Goal: Find specific page/section: Find specific page/section

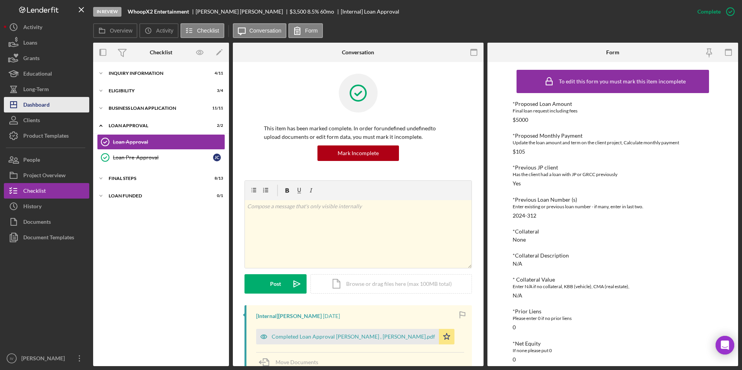
click at [37, 100] on div "Dashboard" at bounding box center [36, 105] width 26 height 17
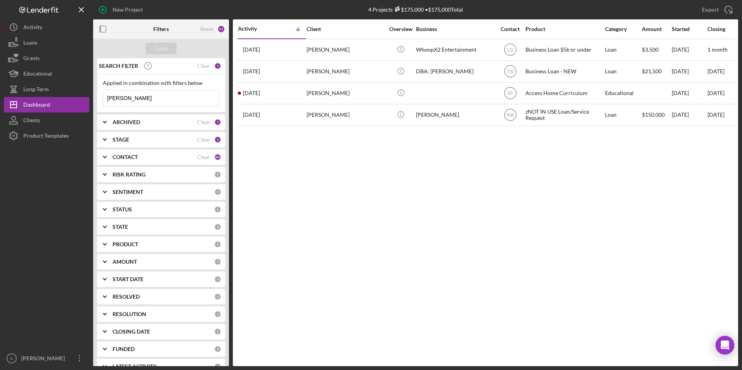
drag, startPoint x: 147, startPoint y: 94, endPoint x: 90, endPoint y: 98, distance: 57.5
click at [90, 98] on div "New Project 4 Projects $175,000 • $175,000 Total [PERSON_NAME] Export Icon/Expo…" at bounding box center [371, 183] width 734 height 366
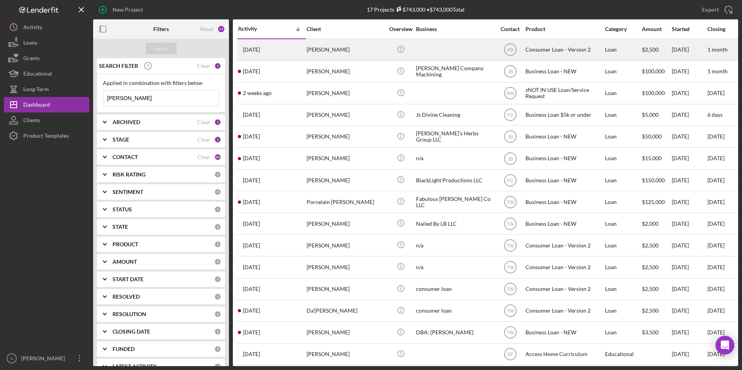
type input "[PERSON_NAME]"
click at [361, 52] on div "[PERSON_NAME]" at bounding box center [345, 50] width 78 height 21
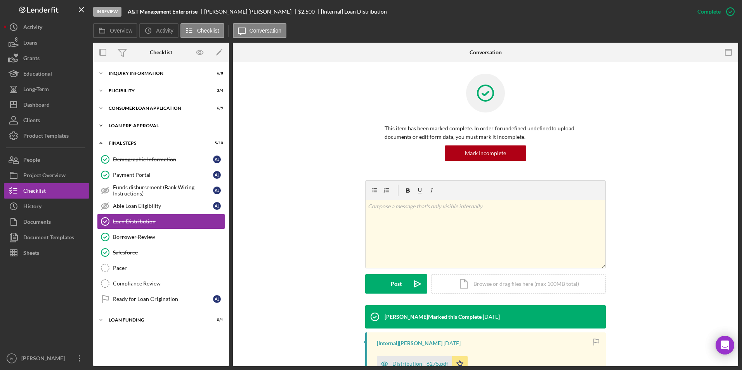
click at [135, 125] on div "Loan Pre-Approval" at bounding box center [164, 125] width 111 height 5
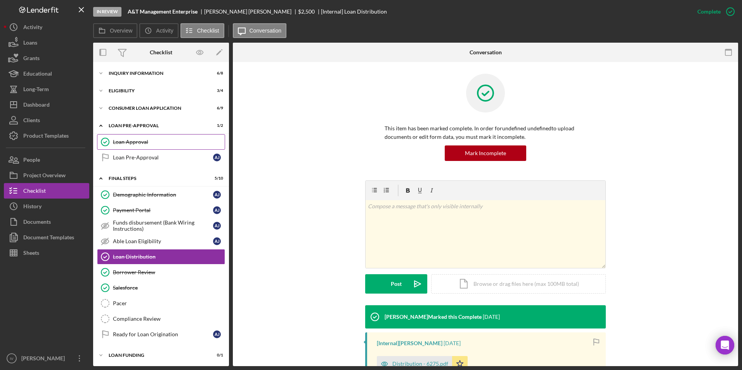
click at [133, 137] on link "Loan Approval Loan Approval" at bounding box center [161, 142] width 128 height 16
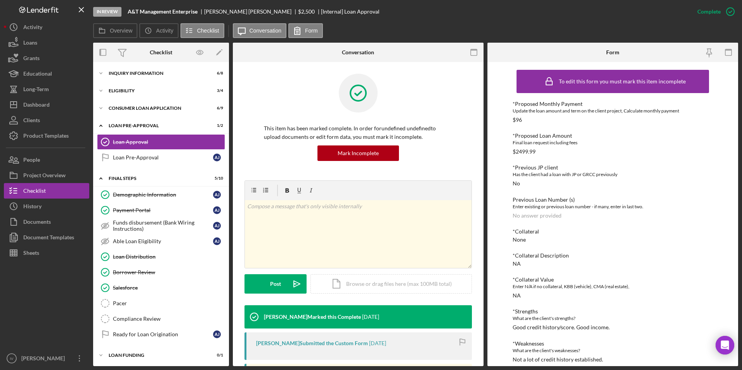
scroll to position [116, 0]
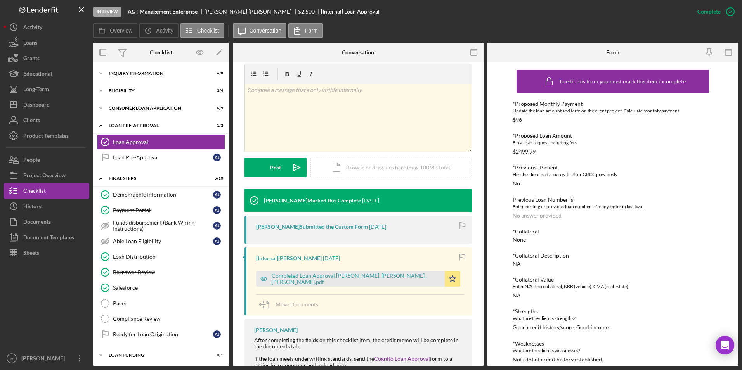
click at [301, 278] on div "Completed Loan Approval [PERSON_NAME], [PERSON_NAME] , [PERSON_NAME].pdf" at bounding box center [355, 279] width 169 height 12
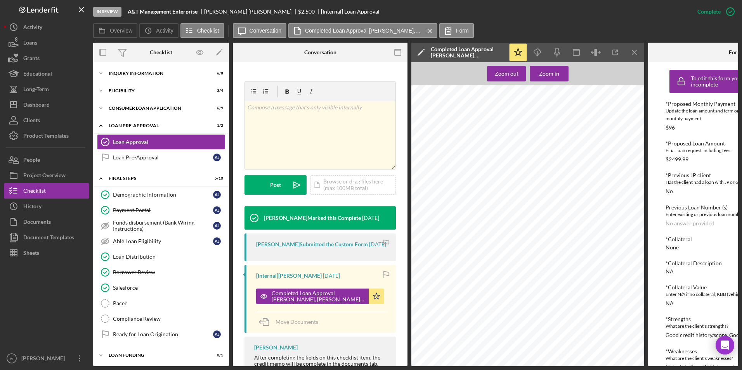
scroll to position [388, 0]
click at [113, 73] on div "Inquiry Information" at bounding box center [164, 73] width 111 height 5
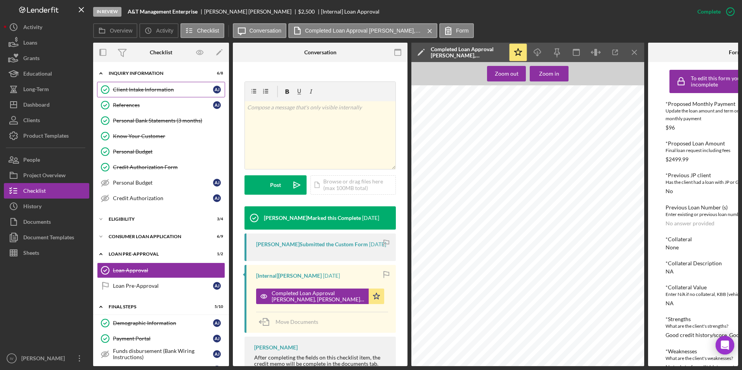
click at [119, 84] on link "Client Intake Information Client Intake Information A J" at bounding box center [161, 90] width 128 height 16
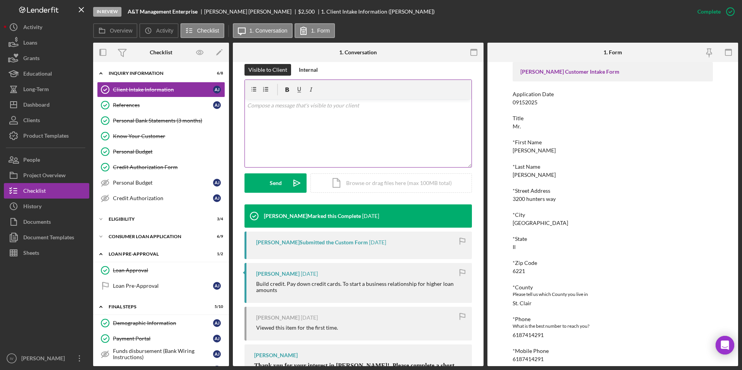
scroll to position [155, 0]
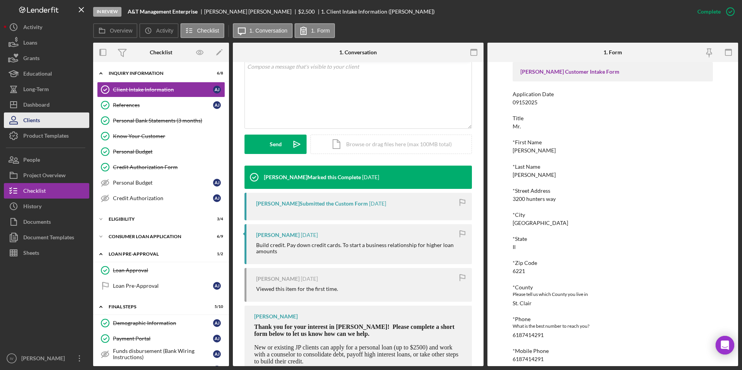
drag, startPoint x: 43, startPoint y: 108, endPoint x: 87, endPoint y: 119, distance: 45.3
click at [43, 108] on div "Dashboard" at bounding box center [36, 105] width 26 height 17
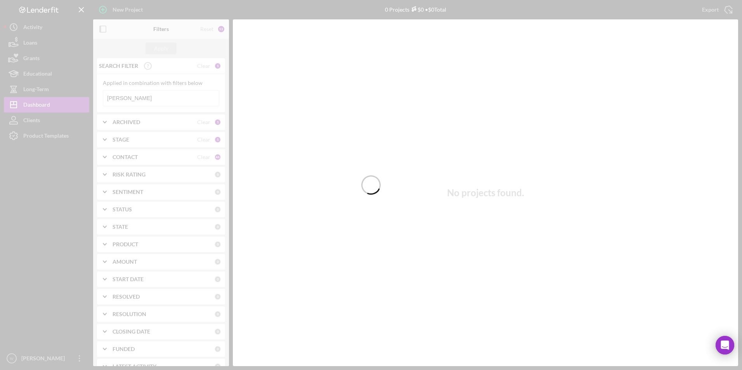
click at [132, 96] on div at bounding box center [371, 185] width 742 height 370
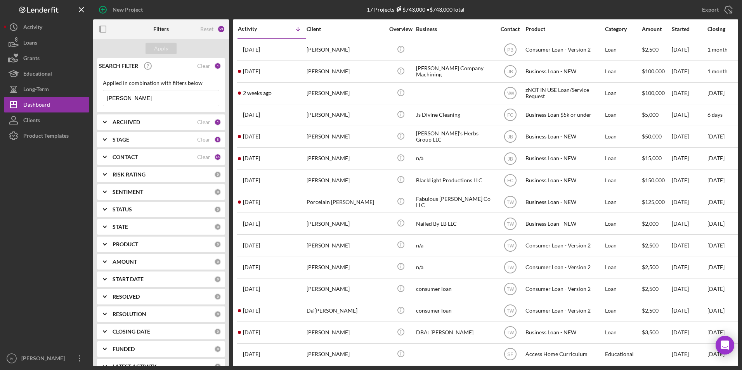
drag, startPoint x: 134, startPoint y: 100, endPoint x: 94, endPoint y: 102, distance: 40.0
click at [94, 102] on div "SEARCH FILTER Clear 1 Applied in combination with filters below [PERSON_NAME] I…" at bounding box center [161, 212] width 136 height 308
type input "holder"
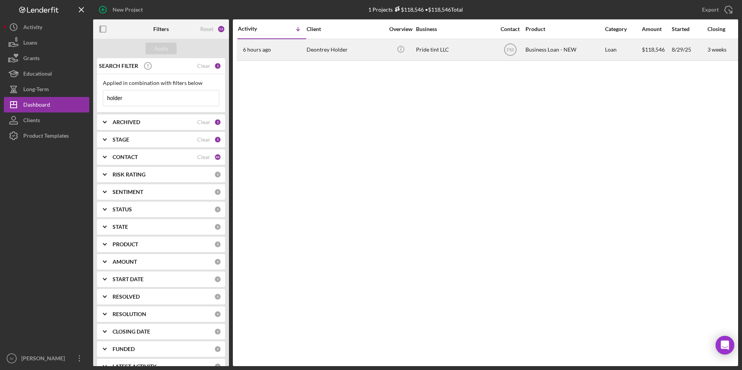
click at [294, 52] on div "6 hours ago [PERSON_NAME]" at bounding box center [272, 50] width 68 height 21
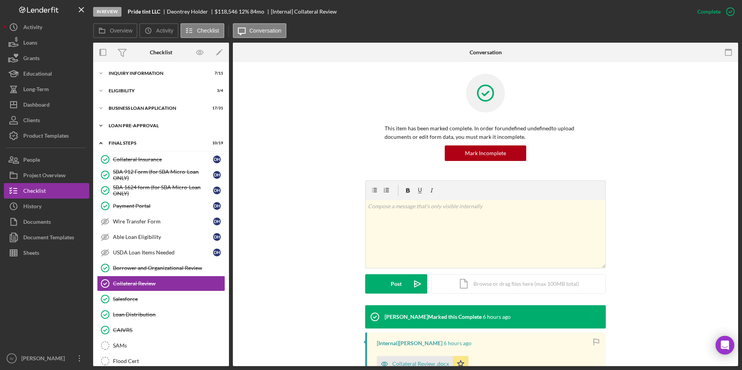
click at [116, 122] on div "Icon/Expander LOAN PRE-APPROVAL 1 / 2" at bounding box center [161, 126] width 136 height 16
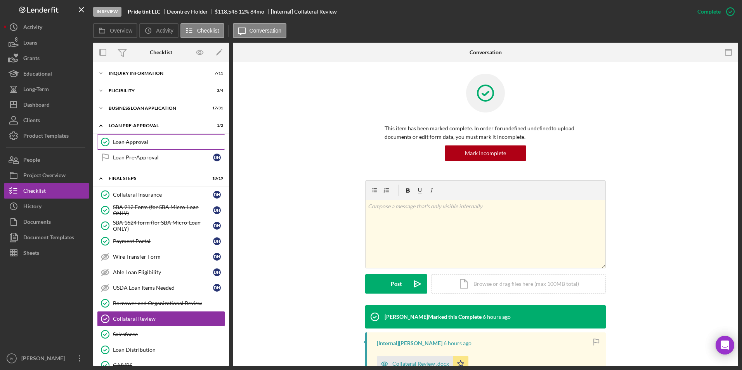
click at [125, 141] on div "Loan Approval" at bounding box center [169, 142] width 112 height 6
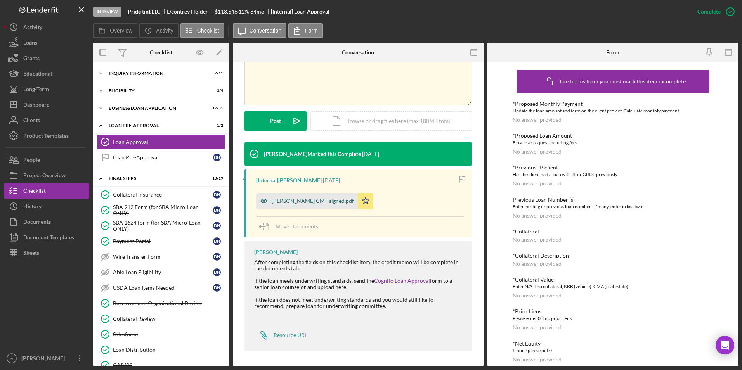
click at [306, 204] on div "[PERSON_NAME] CM - signed.pdf" at bounding box center [307, 201] width 102 height 16
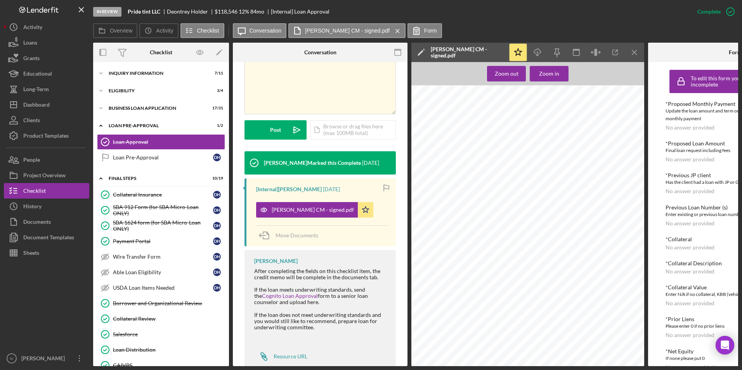
scroll to position [116, 0]
drag, startPoint x: 45, startPoint y: 107, endPoint x: 53, endPoint y: 112, distance: 9.0
click at [45, 107] on div "Dashboard" at bounding box center [36, 105] width 26 height 17
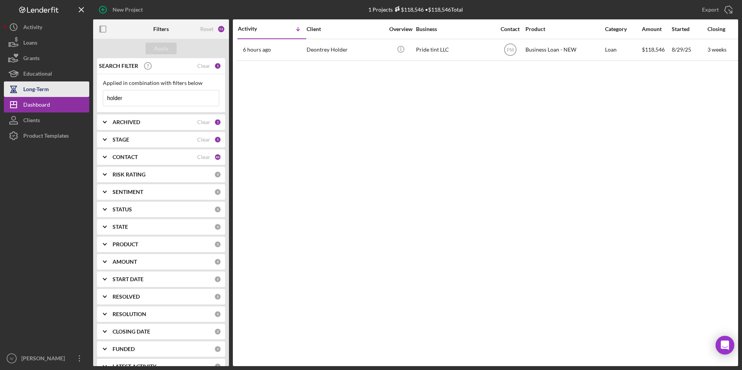
drag, startPoint x: 138, startPoint y: 102, endPoint x: 86, endPoint y: 92, distance: 53.4
click at [86, 92] on div "New Project 1 Projects $118,546 • $118,546 Total holder Export Icon/Export Filt…" at bounding box center [371, 183] width 734 height 366
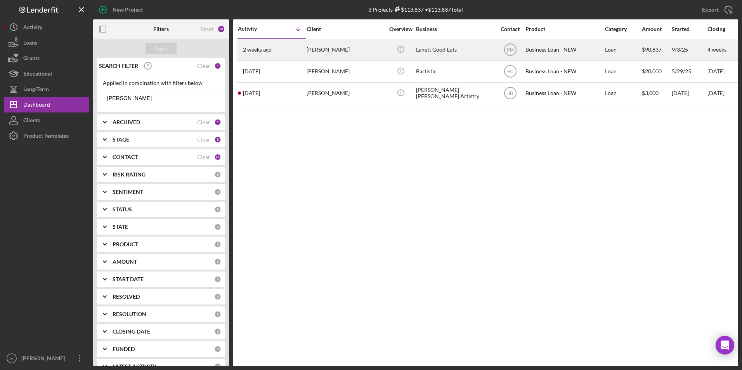
type input "[PERSON_NAME]"
click at [300, 55] on div "[DATE] [PERSON_NAME]" at bounding box center [272, 50] width 68 height 21
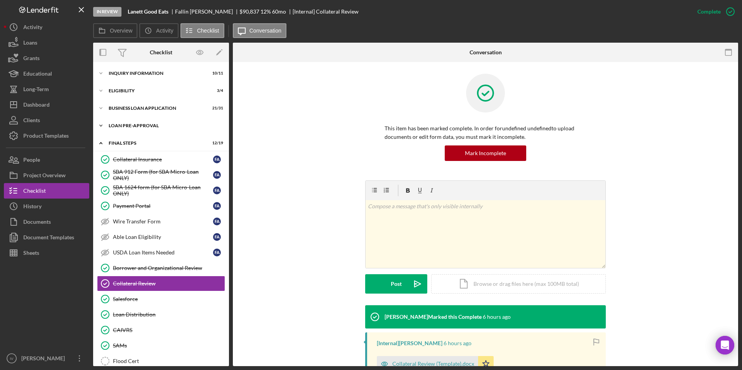
click at [131, 126] on div "LOAN PRE-APPROVAL" at bounding box center [164, 125] width 111 height 5
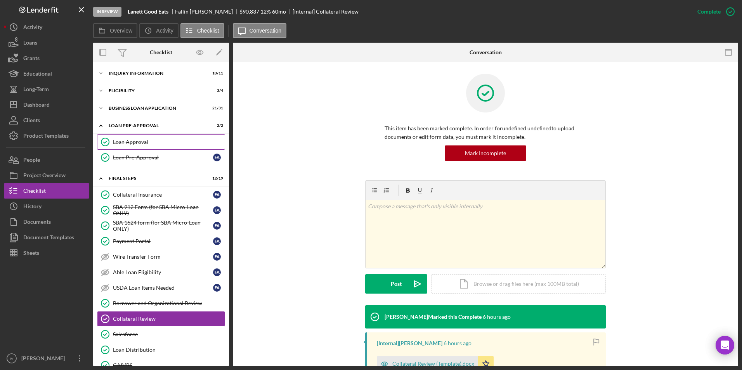
click at [129, 137] on link "Loan Approval Loan Approval" at bounding box center [161, 142] width 128 height 16
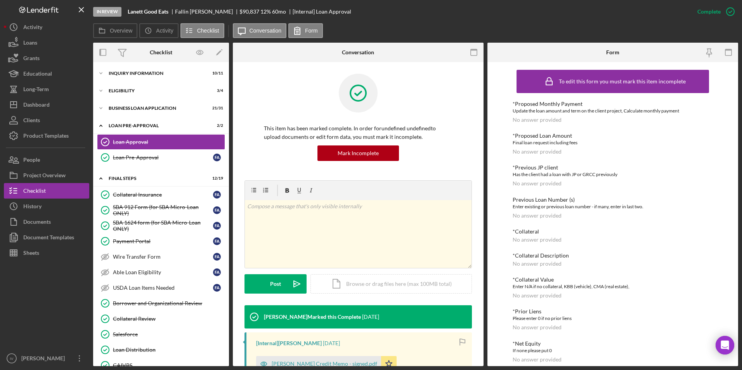
scroll to position [116, 0]
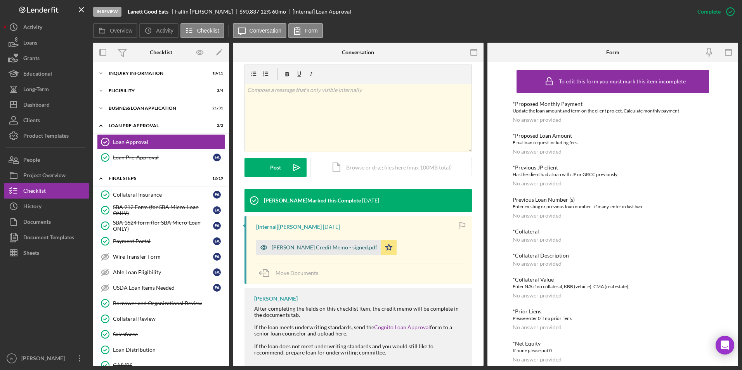
click at [306, 246] on div "[PERSON_NAME] Credit Memo - signed.pdf" at bounding box center [323, 247] width 105 height 6
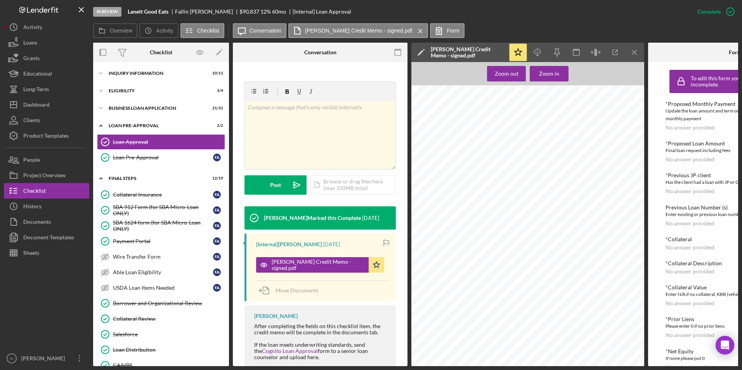
scroll to position [271, 0]
drag, startPoint x: 52, startPoint y: 110, endPoint x: 89, endPoint y: 113, distance: 36.9
click at [52, 110] on button "Icon/Dashboard Dashboard" at bounding box center [46, 105] width 85 height 16
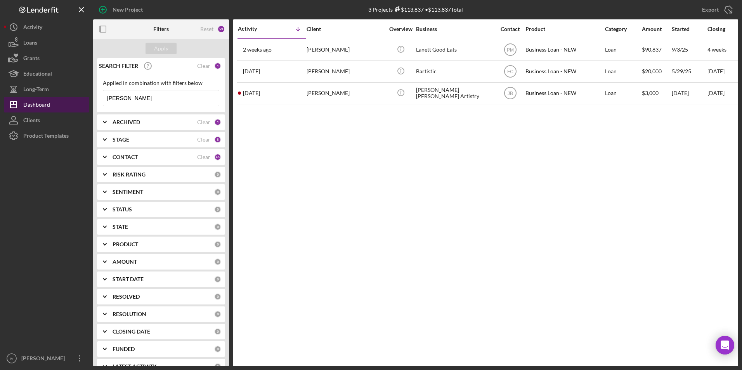
drag, startPoint x: 160, startPoint y: 103, endPoint x: 51, endPoint y: 103, distance: 109.0
click at [51, 103] on div "New Project 3 Projects $113,837 • $113,837 Total [PERSON_NAME] Export Icon/Expo…" at bounding box center [371, 183] width 734 height 366
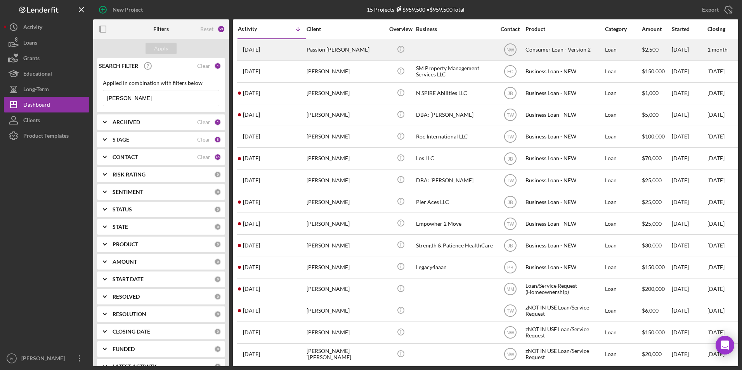
type input "[PERSON_NAME]"
click at [349, 49] on div "Passion [PERSON_NAME]" at bounding box center [345, 50] width 78 height 21
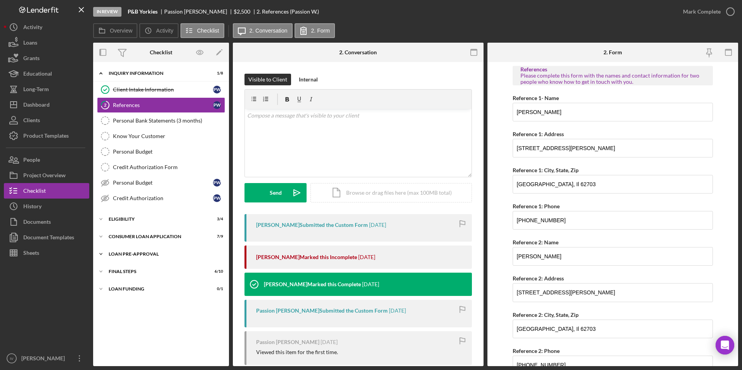
click at [150, 256] on div "Loan Pre-Approval" at bounding box center [164, 254] width 111 height 5
click at [150, 269] on div "Loan Approval" at bounding box center [169, 270] width 112 height 6
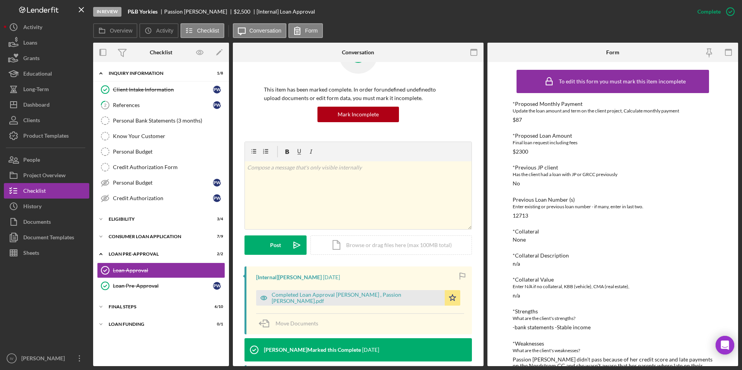
scroll to position [78, 0]
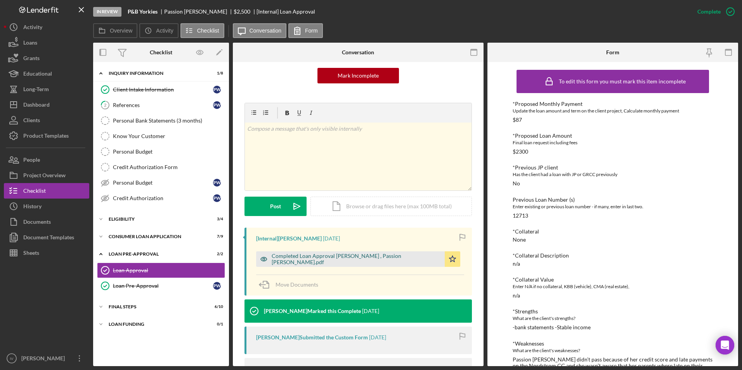
click at [382, 258] on div "Completed Loan Approval [PERSON_NAME] , Passion [PERSON_NAME].pdf" at bounding box center [355, 259] width 169 height 12
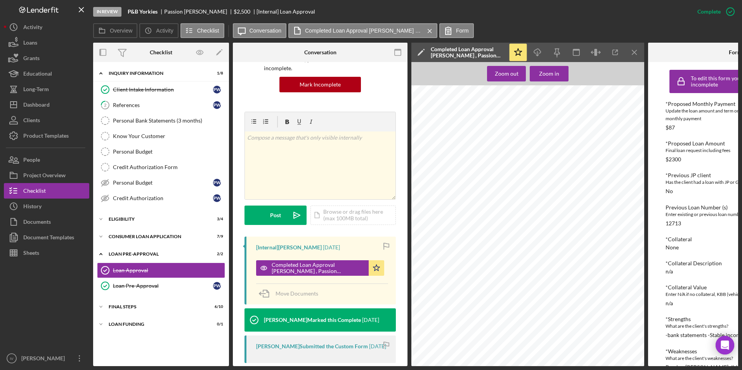
scroll to position [659, 0]
click at [169, 94] on link "Client Intake Information Client Intake Information P W" at bounding box center [161, 90] width 128 height 16
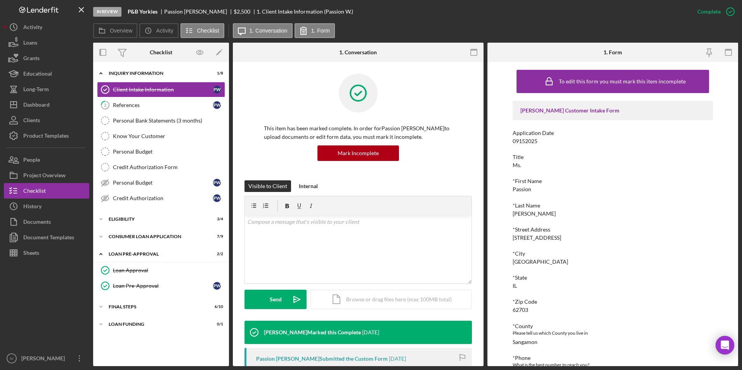
scroll to position [78, 0]
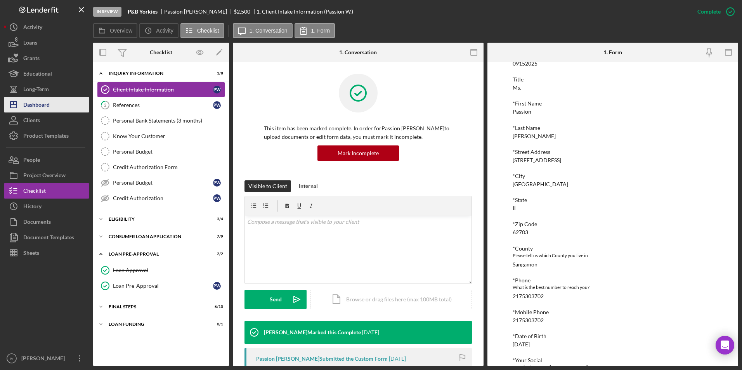
click at [56, 99] on button "Icon/Dashboard Dashboard" at bounding box center [46, 105] width 85 height 16
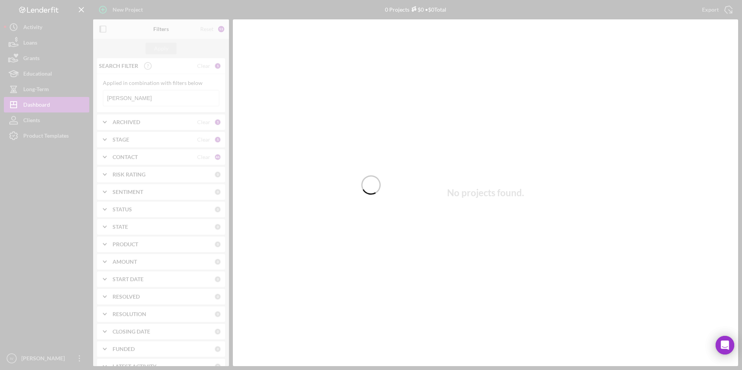
click at [146, 98] on div at bounding box center [371, 185] width 742 height 370
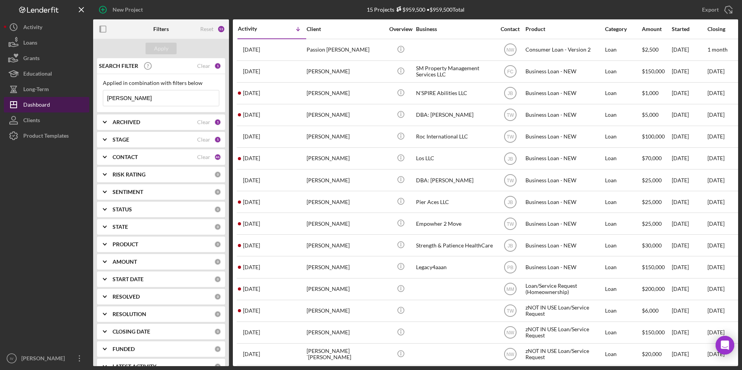
drag, startPoint x: 139, startPoint y: 97, endPoint x: 65, endPoint y: 102, distance: 74.6
click at [65, 102] on div "New Project 15 Projects $959,500 • $959,500 Total [PERSON_NAME] Export Icon/Exp…" at bounding box center [371, 183] width 734 height 366
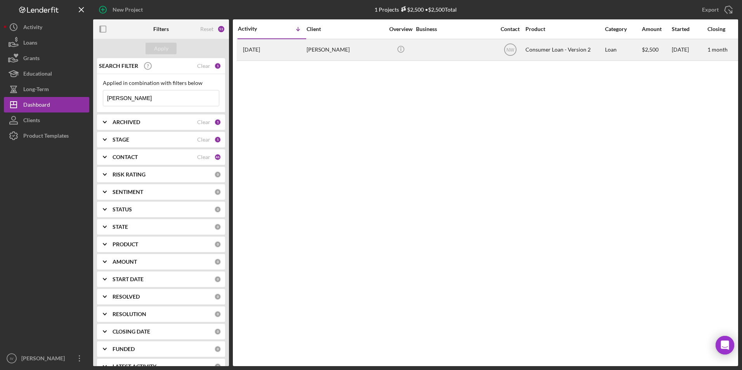
type input "[PERSON_NAME]"
click at [307, 53] on div "[PERSON_NAME]" at bounding box center [345, 50] width 78 height 21
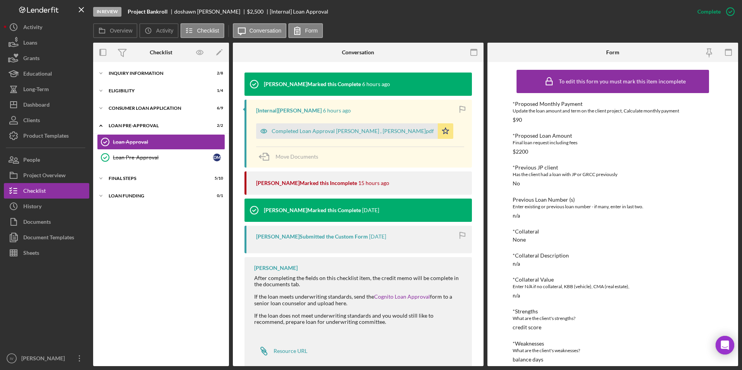
scroll to position [249, 0]
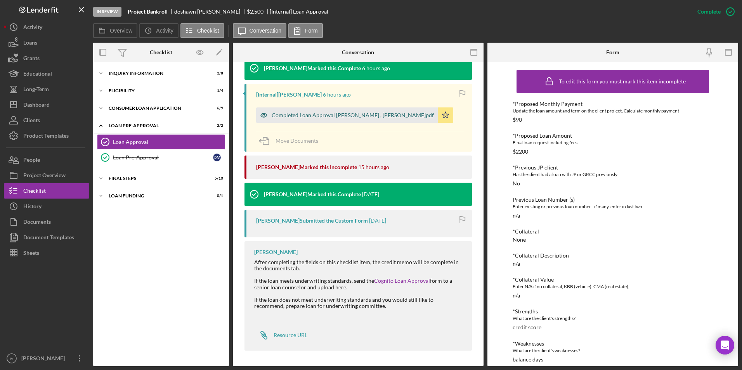
click at [324, 115] on div "Completed Loan Approval [PERSON_NAME] , [PERSON_NAME]pdf" at bounding box center [352, 115] width 162 height 6
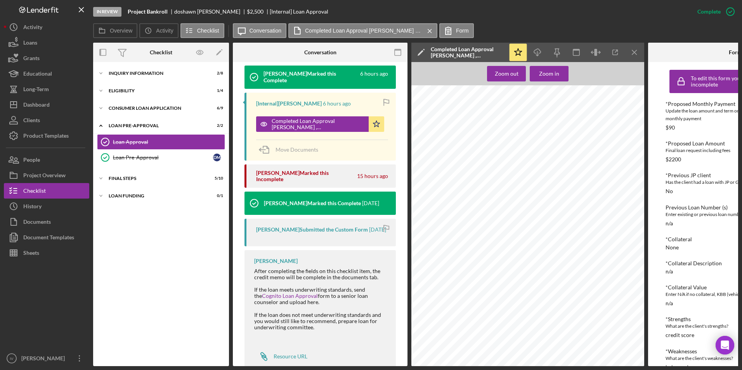
scroll to position [649, 0]
click at [111, 73] on div "Inquiry Information" at bounding box center [164, 73] width 111 height 5
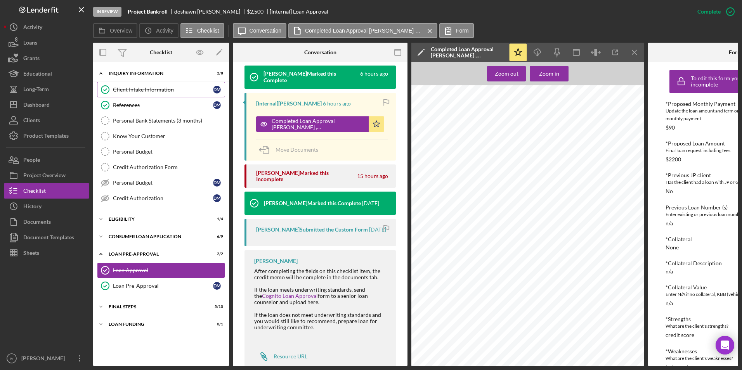
click at [135, 88] on div "Client Intake Information" at bounding box center [163, 89] width 100 height 6
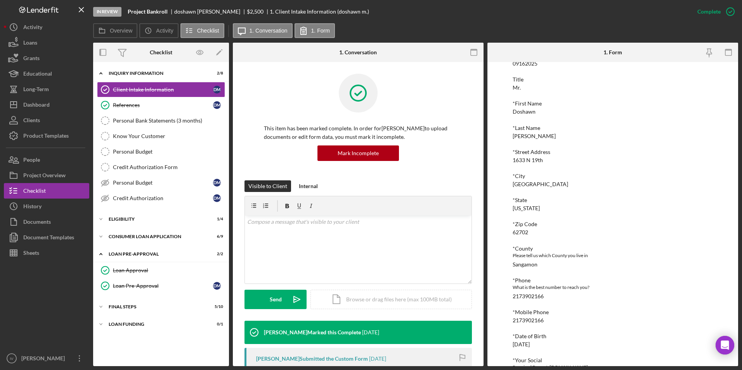
scroll to position [116, 0]
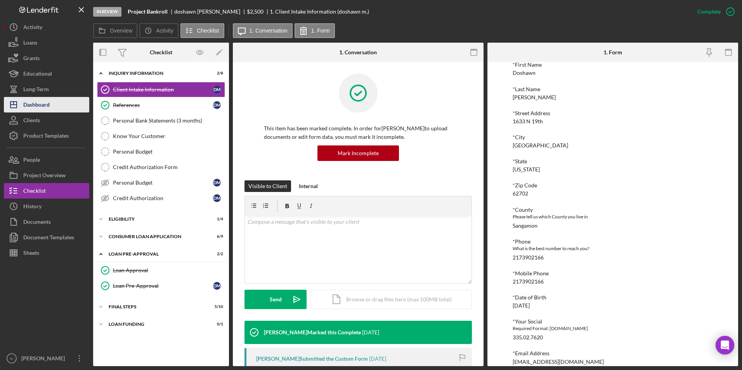
drag, startPoint x: 40, startPoint y: 102, endPoint x: 70, endPoint y: 103, distance: 30.3
click at [40, 102] on div "Dashboard" at bounding box center [36, 105] width 26 height 17
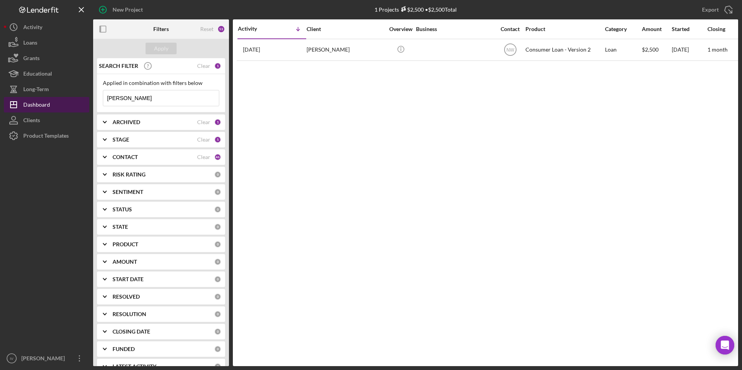
drag, startPoint x: 131, startPoint y: 104, endPoint x: 74, endPoint y: 99, distance: 57.2
click at [76, 100] on div "New Project 1 Projects $2,500 • $2,500 Total [PERSON_NAME] Export Icon/Export F…" at bounding box center [371, 183] width 734 height 366
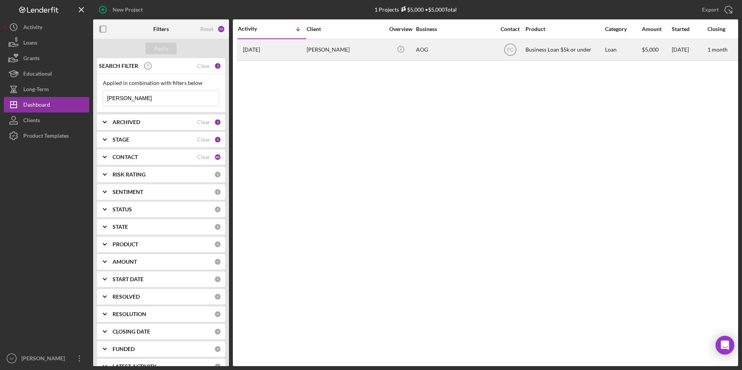
type input "[PERSON_NAME]"
click at [365, 46] on div "[PERSON_NAME]" at bounding box center [345, 50] width 78 height 21
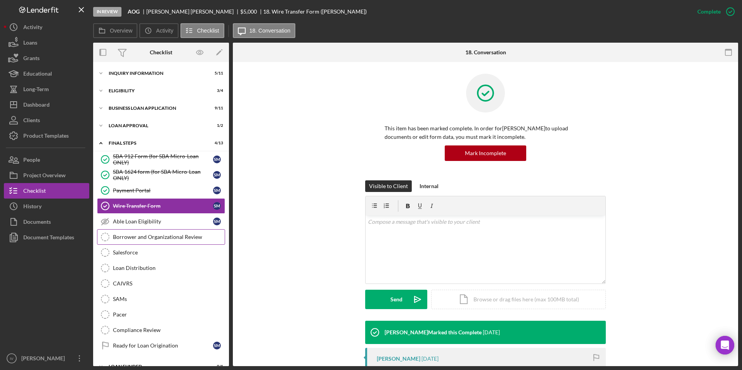
scroll to position [12, 0]
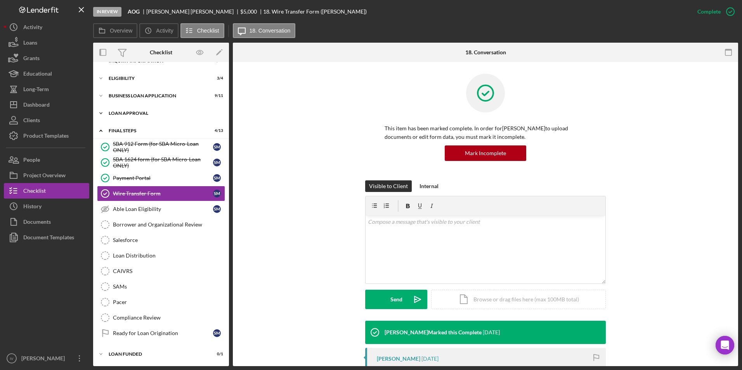
click at [117, 117] on div "Icon/Expander Loan Approval 1 / 2" at bounding box center [161, 113] width 136 height 16
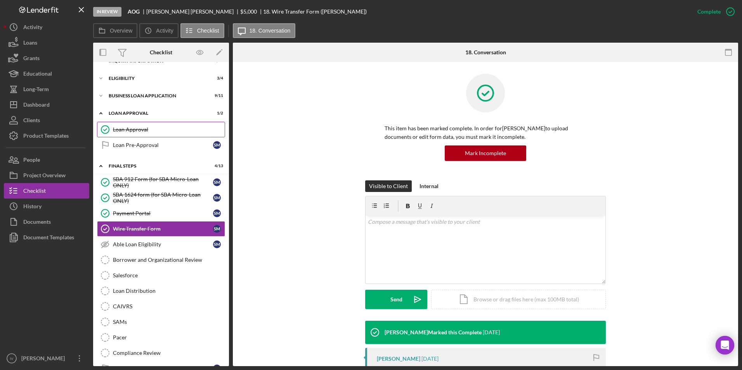
click at [125, 126] on link "Loan Approval Loan Approval" at bounding box center [161, 130] width 128 height 16
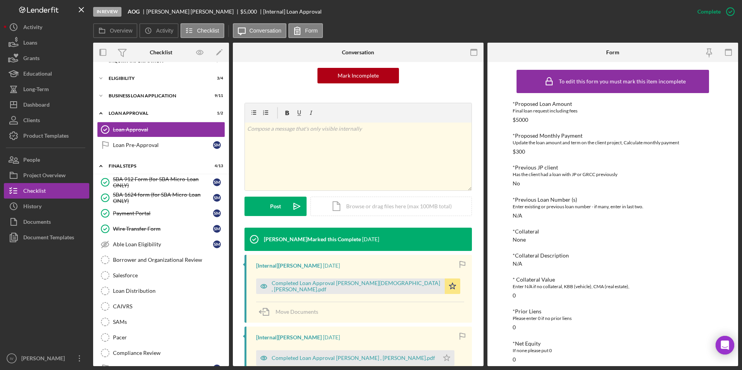
scroll to position [116, 0]
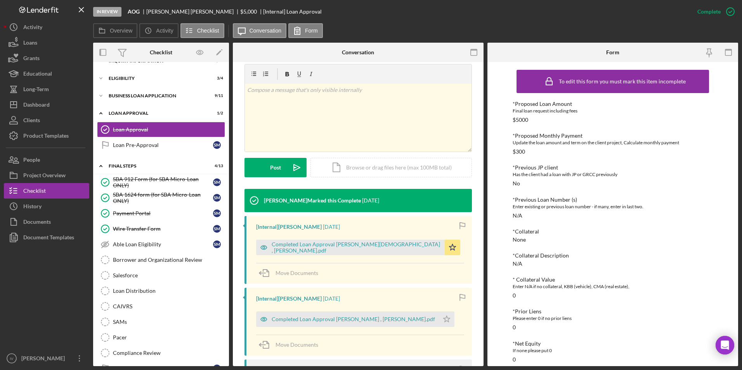
click at [337, 239] on div "Completed Loan Approval [PERSON_NAME][DEMOGRAPHIC_DATA] , [PERSON_NAME].pdf Ico…" at bounding box center [360, 245] width 208 height 19
click at [339, 244] on div "Completed Loan Approval [PERSON_NAME][DEMOGRAPHIC_DATA] , [PERSON_NAME].pdf" at bounding box center [355, 247] width 169 height 12
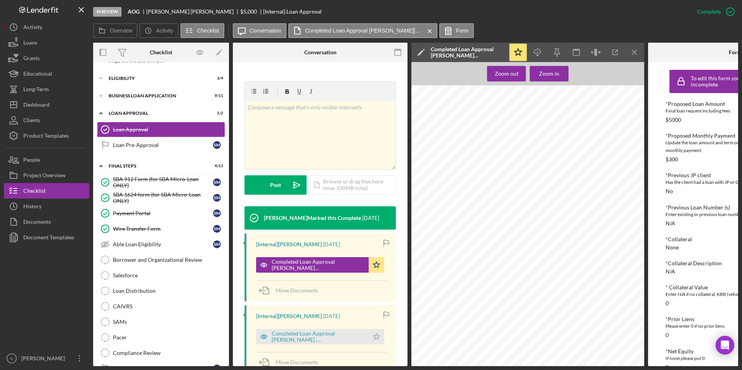
scroll to position [349, 0]
click at [41, 103] on div "Dashboard" at bounding box center [36, 105] width 26 height 17
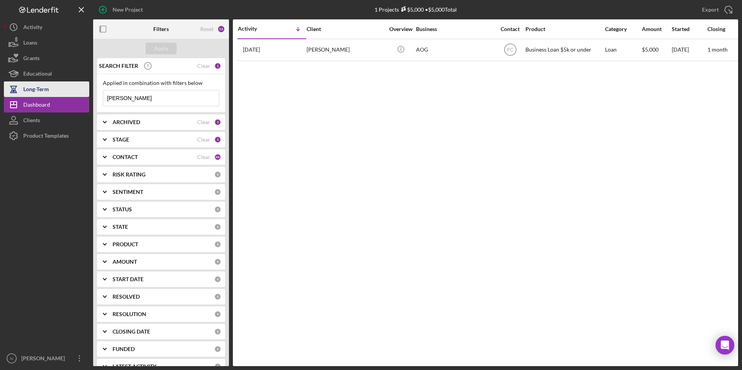
drag, startPoint x: 134, startPoint y: 100, endPoint x: 80, endPoint y: 96, distance: 54.9
click at [81, 97] on div "New Project 1 Projects $5,000 • $5,000 Total [PERSON_NAME] Export Icon/Export F…" at bounding box center [371, 183] width 734 height 366
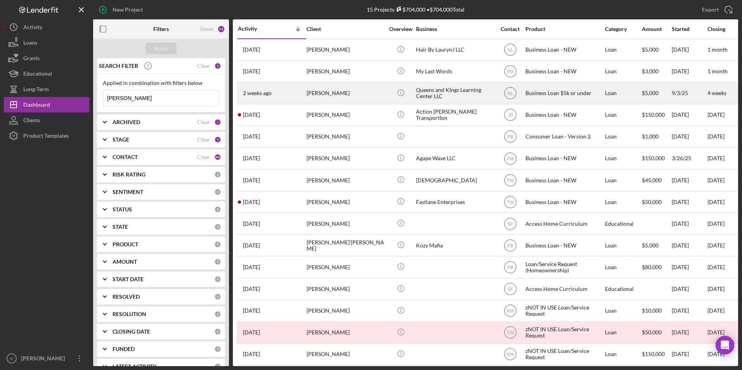
type input "[PERSON_NAME]"
click at [328, 84] on div "[PERSON_NAME]" at bounding box center [345, 93] width 78 height 21
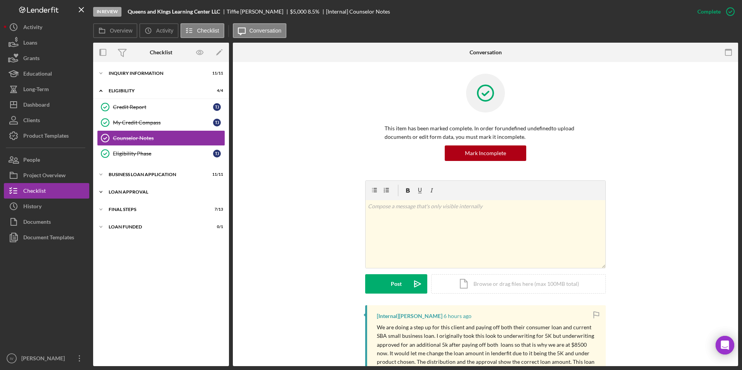
click at [146, 190] on div "Loan Approval" at bounding box center [164, 192] width 111 height 5
click at [130, 201] on link "Loan Approval Loan Approval" at bounding box center [161, 209] width 128 height 16
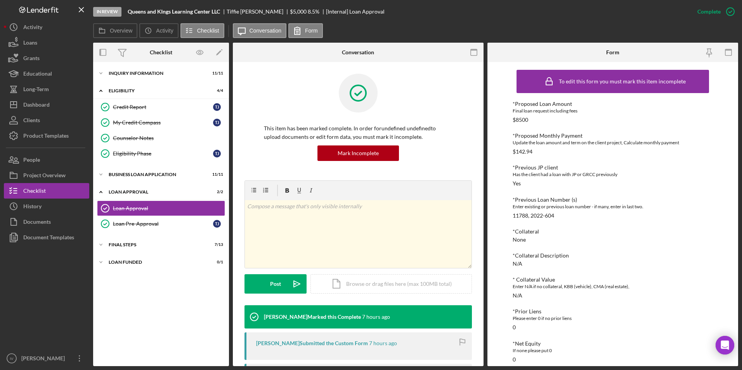
scroll to position [116, 0]
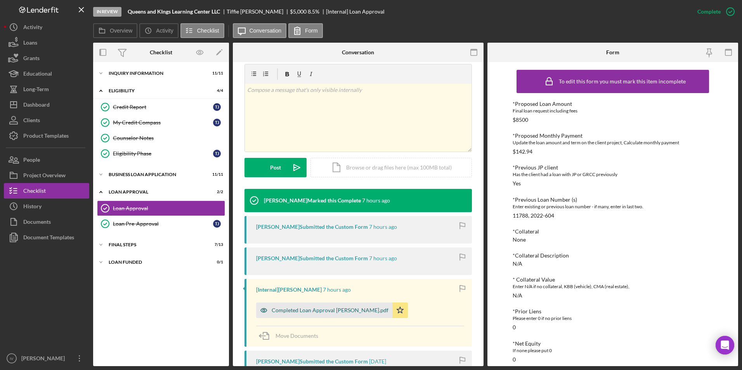
click at [309, 307] on div "Completed Loan Approval [PERSON_NAME].pdf" at bounding box center [324, 311] width 136 height 16
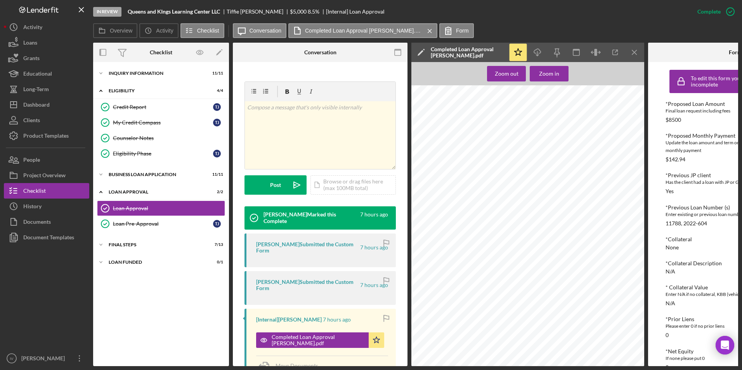
scroll to position [465, 0]
click at [44, 100] on div "Dashboard" at bounding box center [36, 105] width 26 height 17
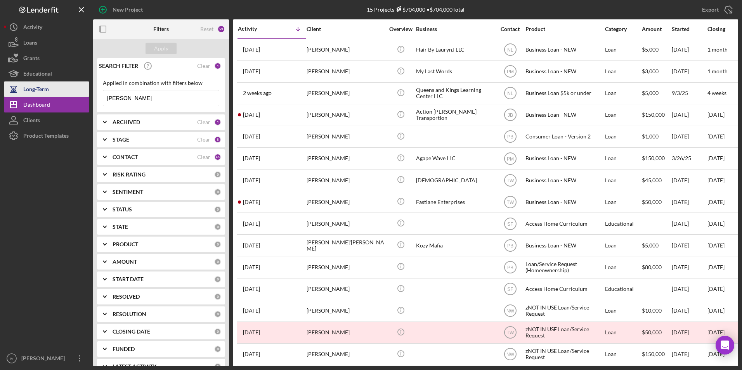
drag, startPoint x: 150, startPoint y: 99, endPoint x: 27, endPoint y: 89, distance: 123.8
click at [27, 89] on div "New Project 15 Projects $704,000 • $704,000 Total [PERSON_NAME] Export Icon/Exp…" at bounding box center [371, 183] width 734 height 366
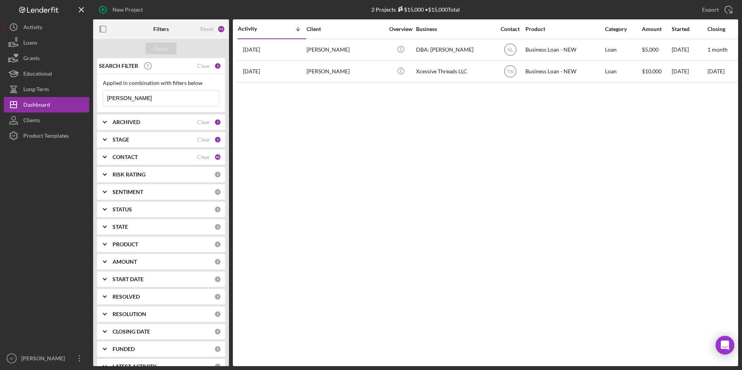
type input "[PERSON_NAME]"
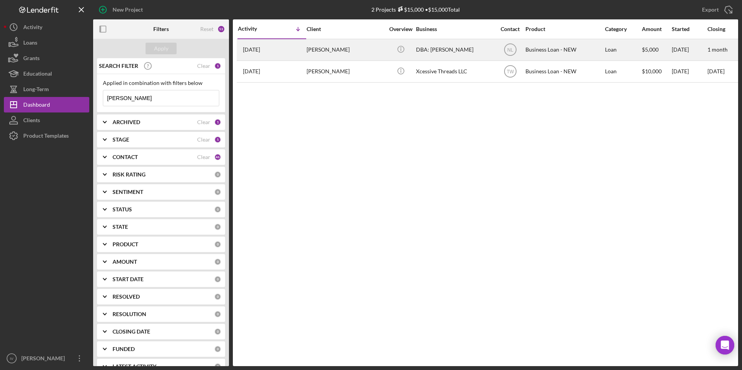
click at [337, 47] on div "[PERSON_NAME]" at bounding box center [345, 50] width 78 height 21
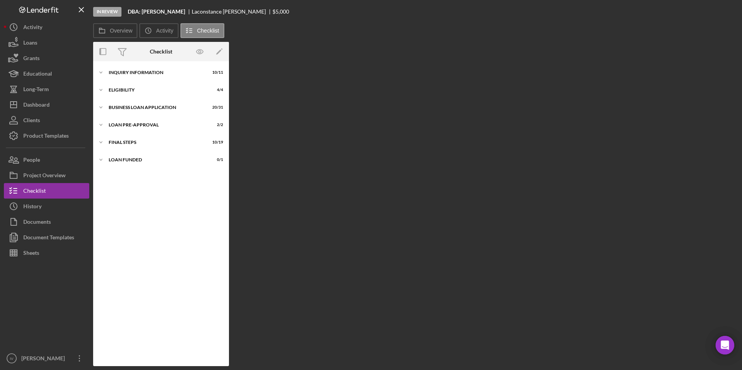
scroll to position [7, 0]
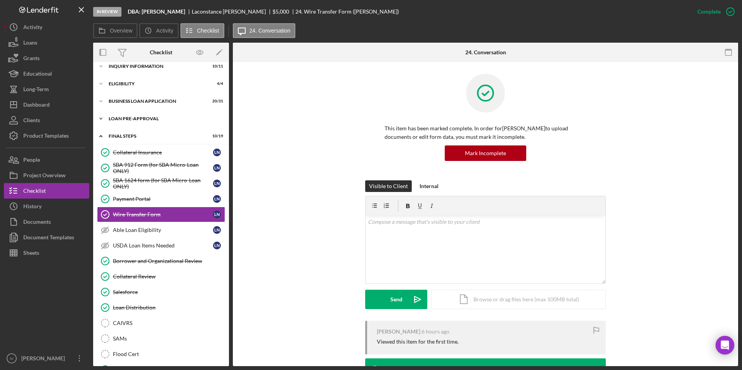
click at [134, 116] on div "LOAN PRE-APPROVAL" at bounding box center [164, 118] width 111 height 5
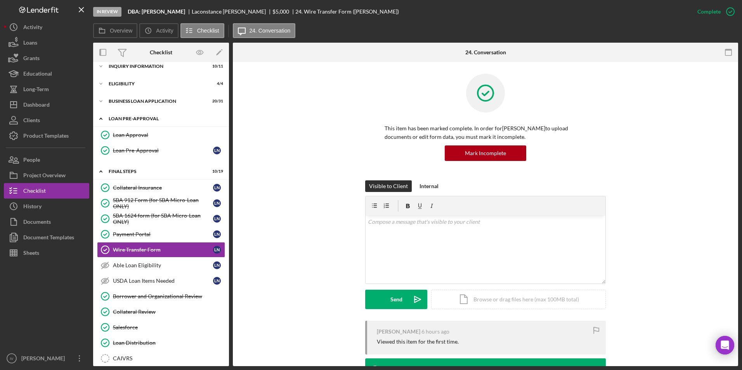
click at [138, 128] on link "Loan Approval Loan Approval" at bounding box center [161, 135] width 128 height 16
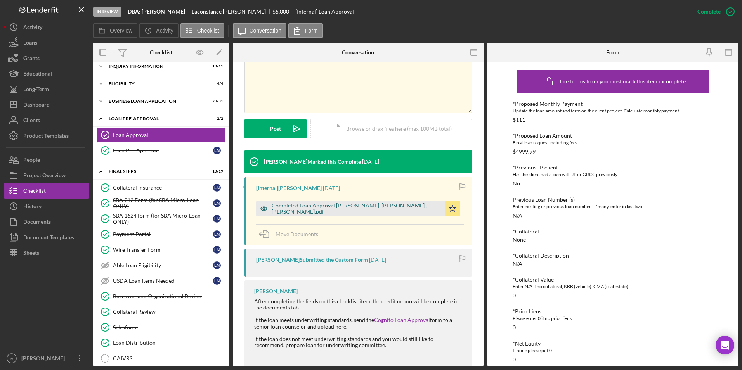
click at [333, 205] on div "Completed Loan Approval [PERSON_NAME], [PERSON_NAME] , [PERSON_NAME].pdf" at bounding box center [355, 208] width 169 height 12
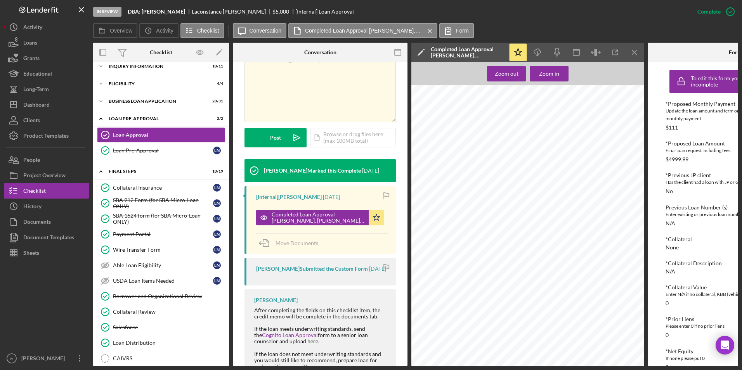
scroll to position [494, 0]
click at [58, 109] on button "Icon/Dashboard Dashboard" at bounding box center [46, 105] width 85 height 16
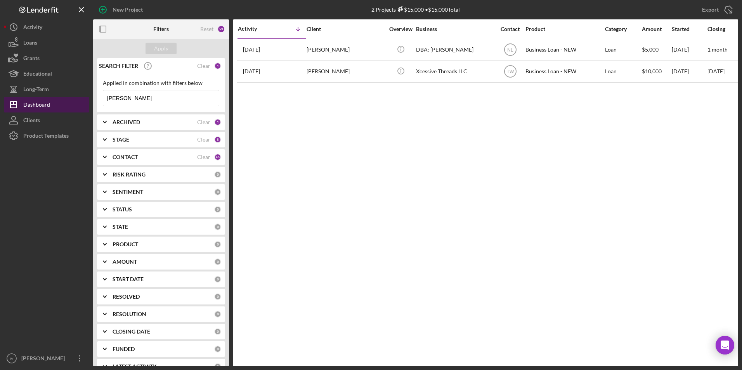
drag, startPoint x: 144, startPoint y: 97, endPoint x: 73, endPoint y: 99, distance: 71.4
click at [73, 99] on div "New Project 2 Projects $15,000 • $15,000 Total [PERSON_NAME] Export Icon/Export…" at bounding box center [371, 183] width 734 height 366
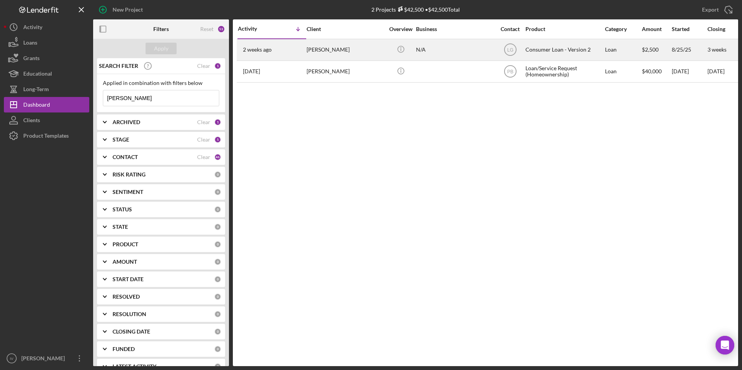
type input "[PERSON_NAME]"
click at [356, 48] on div "[PERSON_NAME]" at bounding box center [345, 50] width 78 height 21
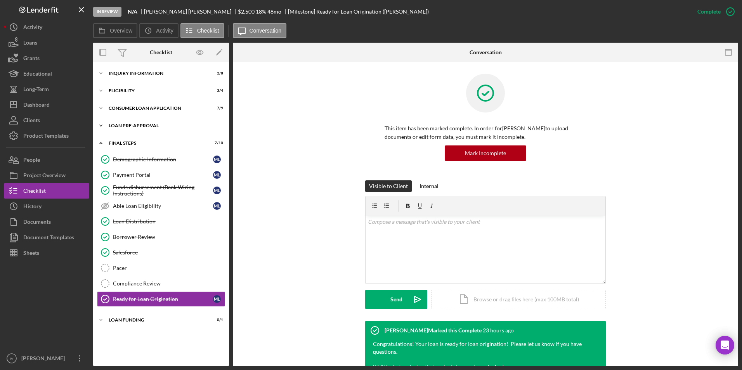
click at [137, 128] on div "Loan Pre-Approval" at bounding box center [164, 125] width 111 height 5
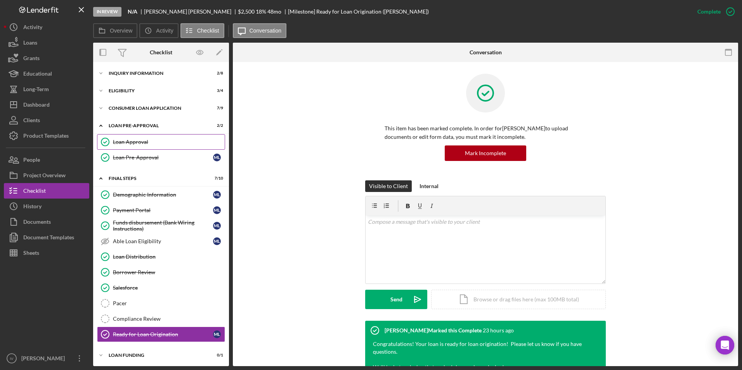
click at [138, 138] on link "Loan Approval Loan Approval" at bounding box center [161, 142] width 128 height 16
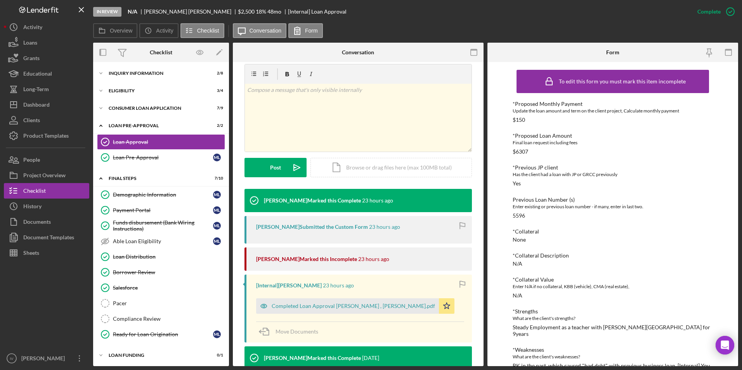
scroll to position [155, 0]
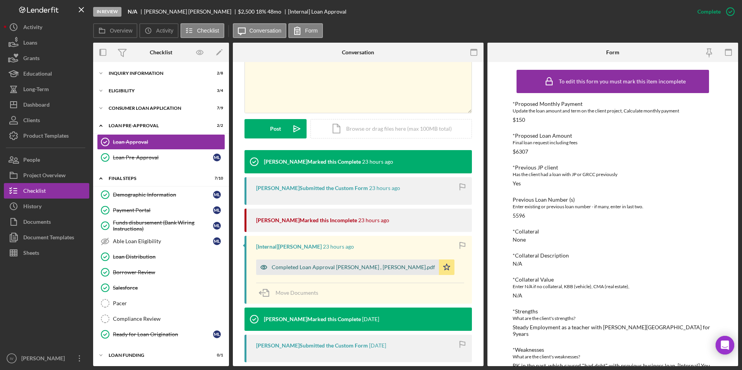
click at [342, 270] on div "Completed Loan Approval [PERSON_NAME] , [PERSON_NAME].pdf" at bounding box center [352, 267] width 163 height 6
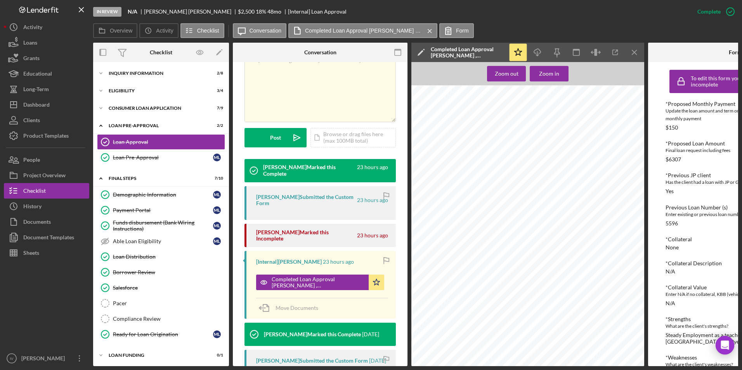
scroll to position [339, 0]
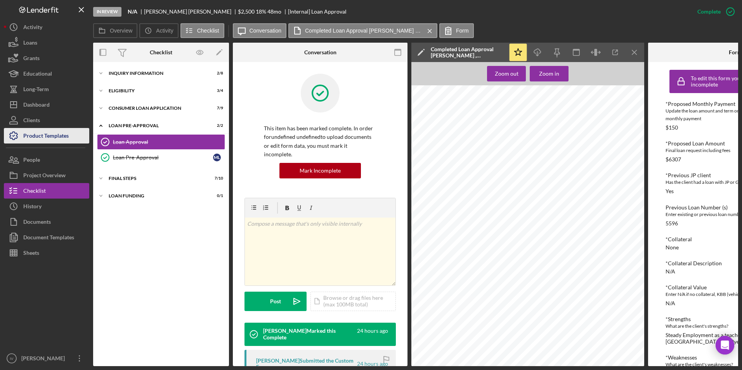
drag, startPoint x: 29, startPoint y: 110, endPoint x: 62, endPoint y: 130, distance: 38.6
click at [29, 110] on div "Dashboard" at bounding box center [36, 105] width 26 height 17
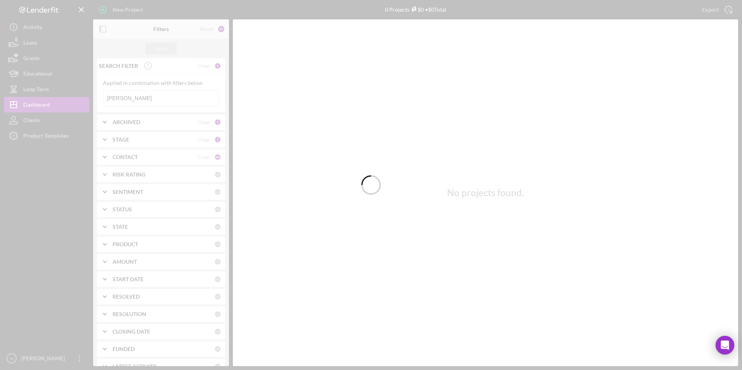
click at [141, 96] on div at bounding box center [371, 185] width 742 height 370
click at [156, 98] on div at bounding box center [371, 185] width 742 height 370
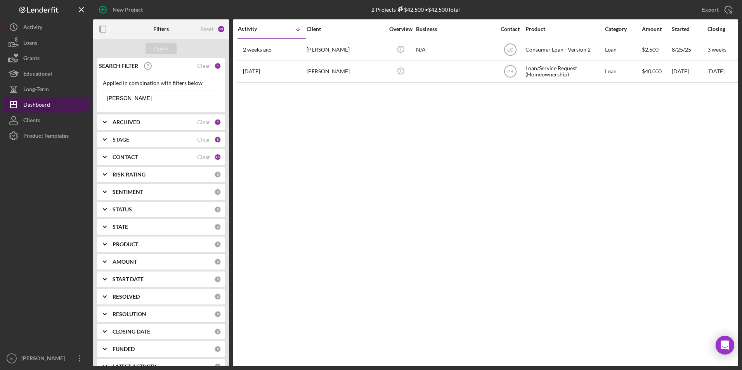
drag, startPoint x: 140, startPoint y: 97, endPoint x: 46, endPoint y: 104, distance: 94.6
click at [47, 105] on div "New Project 2 Projects $42,500 • $42,500 Total [PERSON_NAME] Export Icon/Export…" at bounding box center [371, 183] width 734 height 366
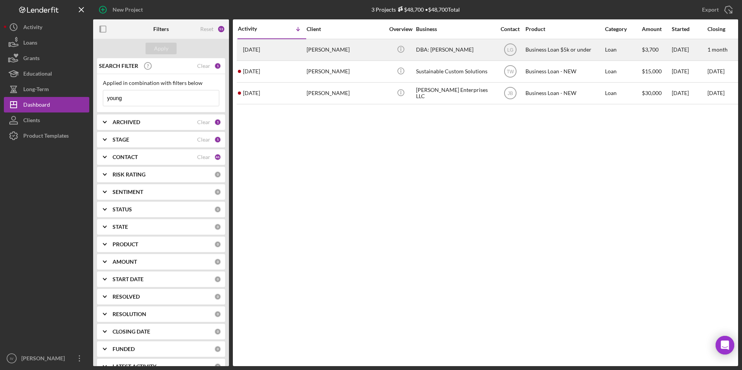
type input "young"
click at [285, 58] on div "[DATE] [PERSON_NAME]" at bounding box center [272, 50] width 68 height 21
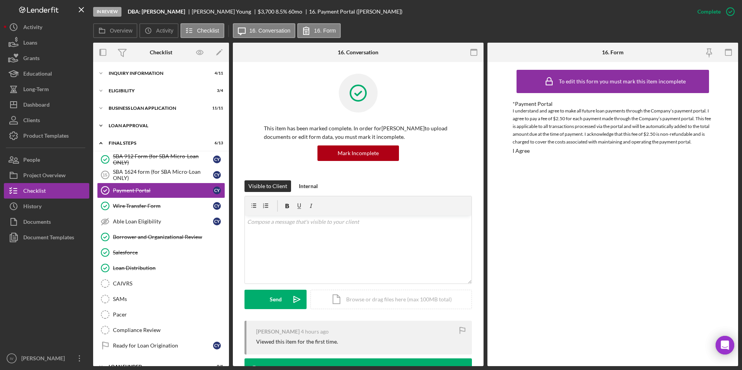
click at [135, 131] on div "Icon/Expander Loan Approval 2 / 2" at bounding box center [161, 126] width 136 height 16
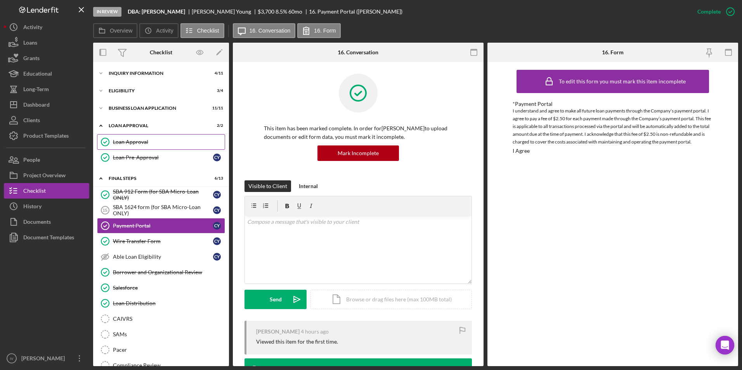
click at [133, 142] on div "Loan Approval" at bounding box center [169, 142] width 112 height 6
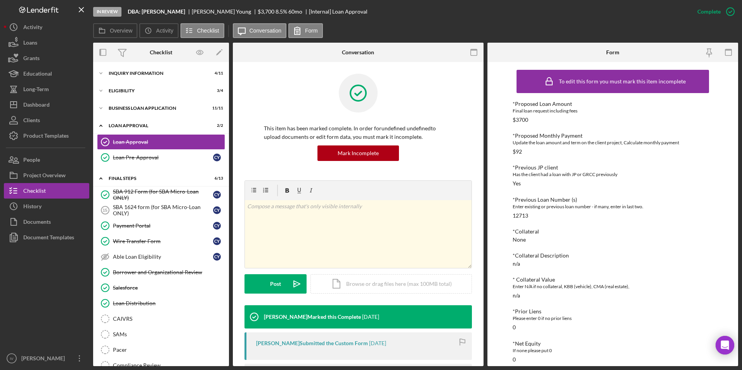
scroll to position [123, 0]
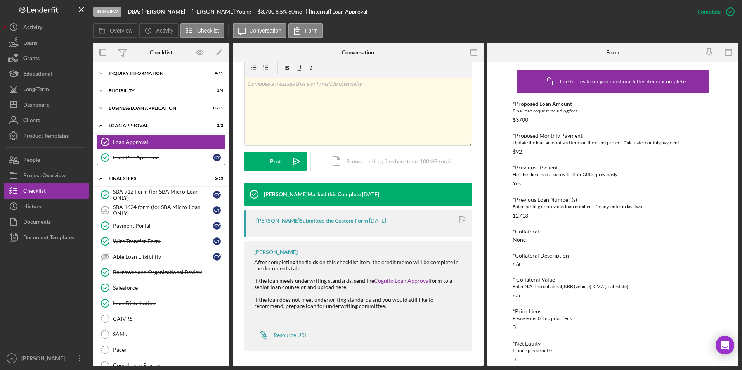
click at [114, 154] on icon "Loan Pre-Approval" at bounding box center [104, 157] width 19 height 19
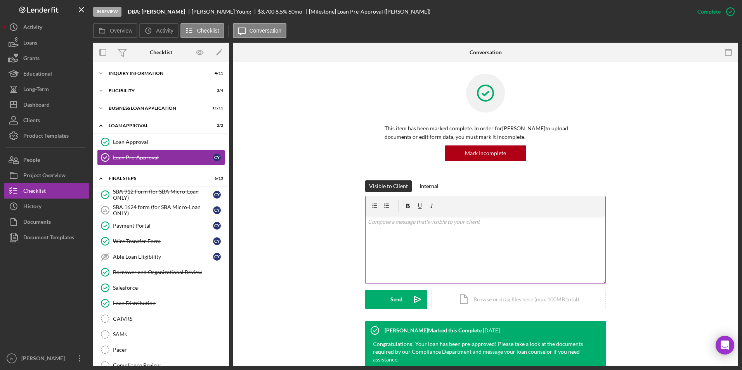
scroll to position [64, 0]
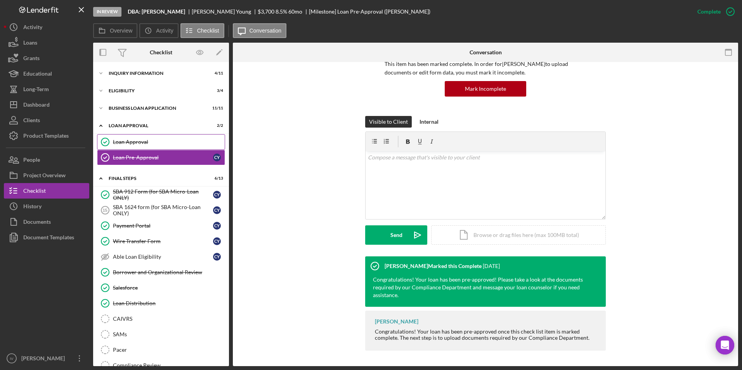
click at [157, 139] on div "Loan Approval" at bounding box center [169, 142] width 112 height 6
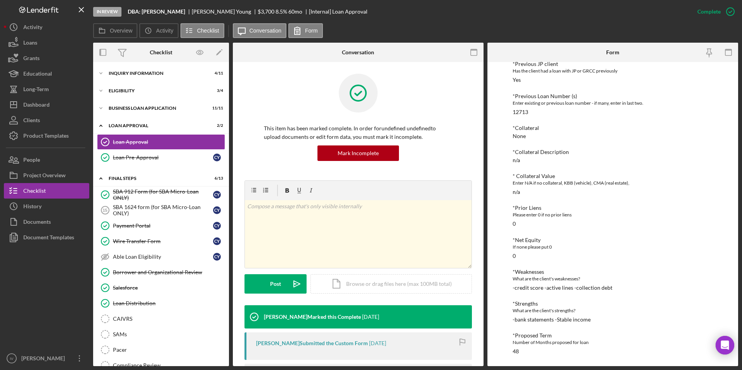
scroll to position [123, 0]
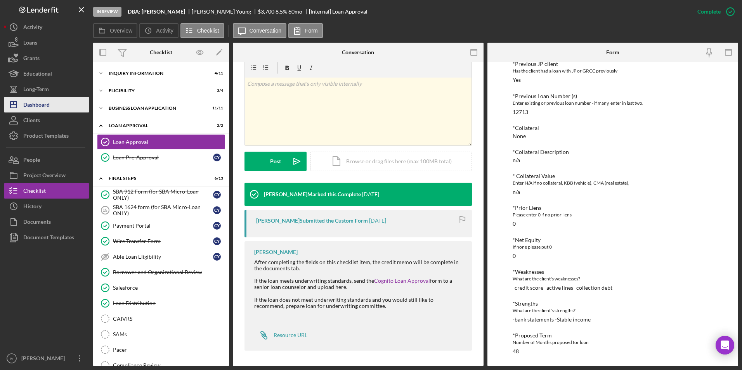
drag, startPoint x: 49, startPoint y: 98, endPoint x: 66, endPoint y: 105, distance: 18.7
click at [49, 98] on div "Dashboard" at bounding box center [36, 105] width 26 height 17
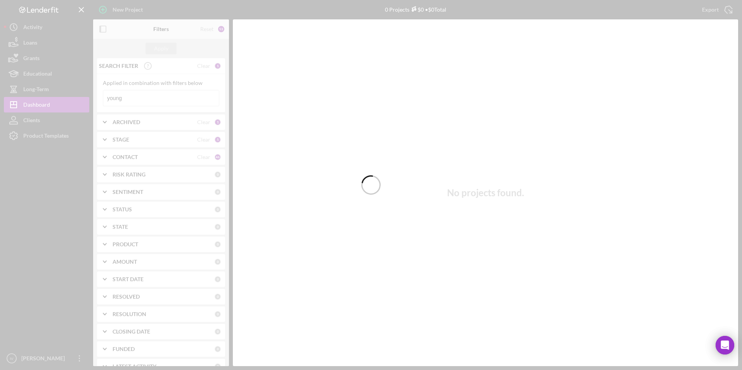
click at [135, 102] on div at bounding box center [371, 185] width 742 height 370
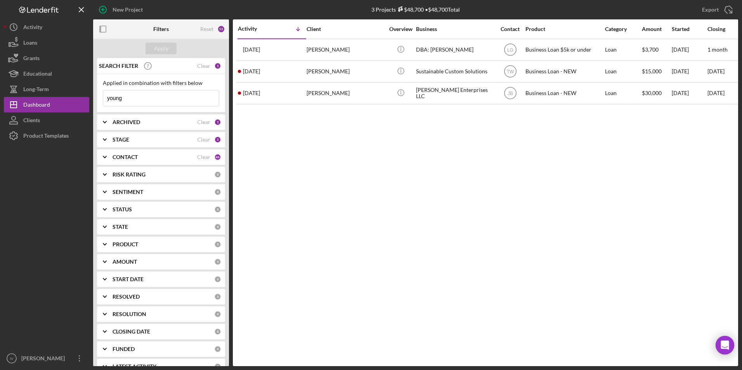
drag, startPoint x: 133, startPoint y: 97, endPoint x: 99, endPoint y: 105, distance: 35.0
click at [99, 105] on div "Applied in combination with filters below young Icon/Menu Close" at bounding box center [161, 93] width 128 height 38
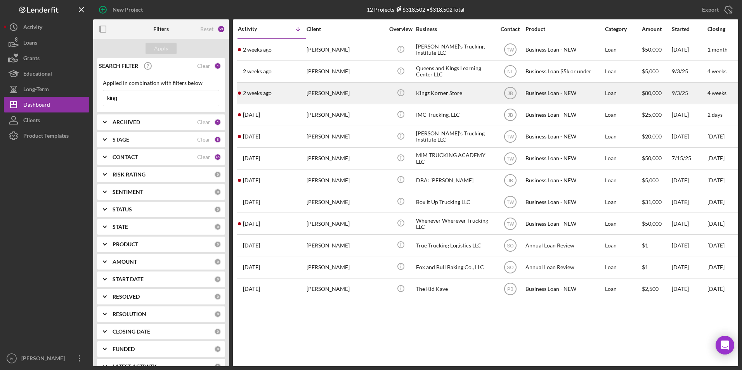
type input "king"
click at [329, 93] on div "[PERSON_NAME]" at bounding box center [345, 93] width 78 height 21
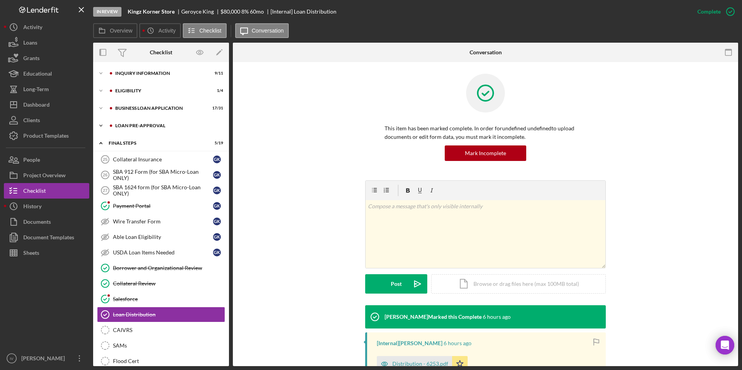
click at [135, 128] on div "LOAN PRE-APPROVAL" at bounding box center [167, 125] width 104 height 5
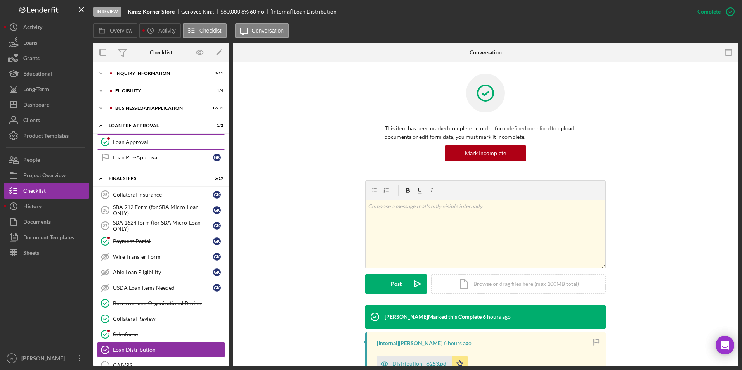
click at [134, 145] on link "Loan Approval Loan Approval" at bounding box center [161, 142] width 128 height 16
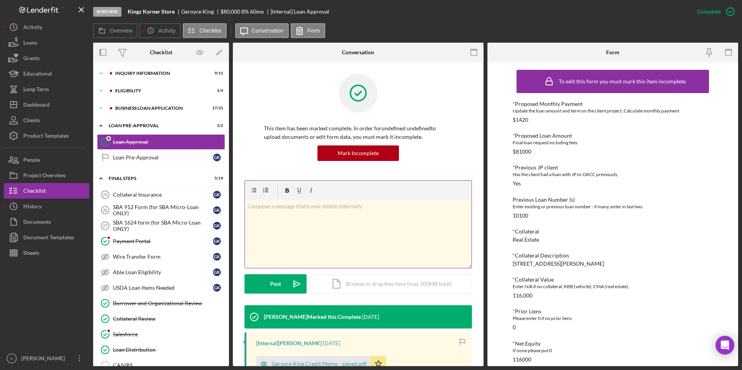
scroll to position [155, 0]
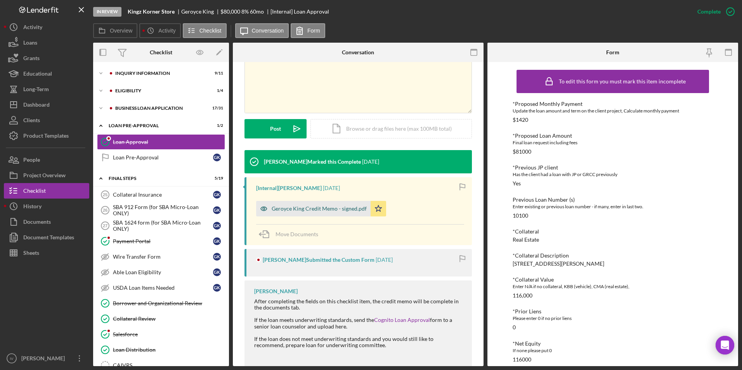
click at [328, 207] on div "Geroyce King Credit Memo - signed.pdf" at bounding box center [318, 209] width 95 height 6
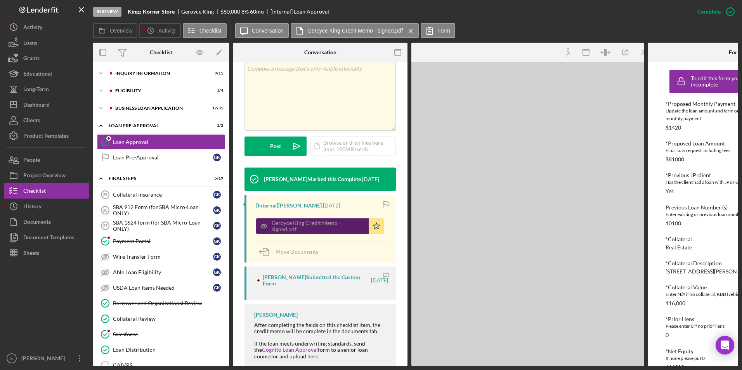
scroll to position [164, 0]
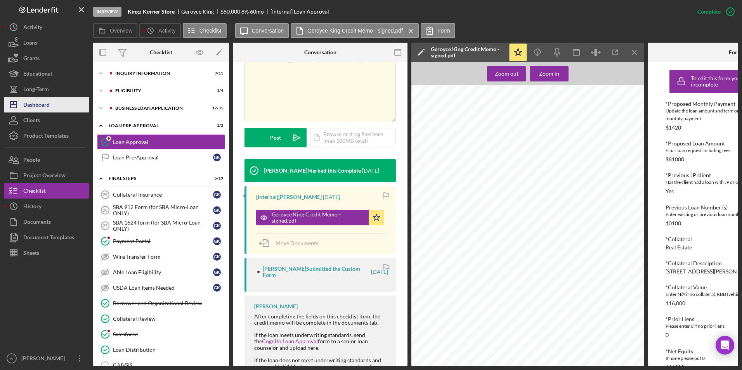
click at [33, 105] on div "Dashboard" at bounding box center [36, 105] width 26 height 17
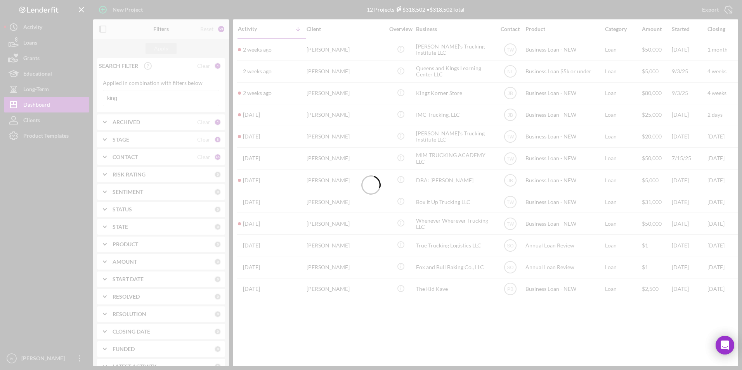
drag, startPoint x: 133, startPoint y: 102, endPoint x: 84, endPoint y: 102, distance: 49.3
click at [84, 102] on div at bounding box center [371, 185] width 742 height 370
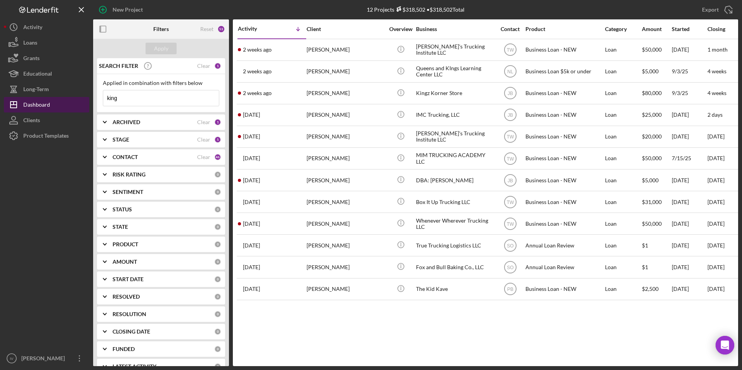
drag, startPoint x: 131, startPoint y: 97, endPoint x: 88, endPoint y: 101, distance: 43.3
click at [88, 101] on div "New Project 12 Projects $318,502 • $318,502 Total king Export Icon/Export Filte…" at bounding box center [371, 183] width 734 height 366
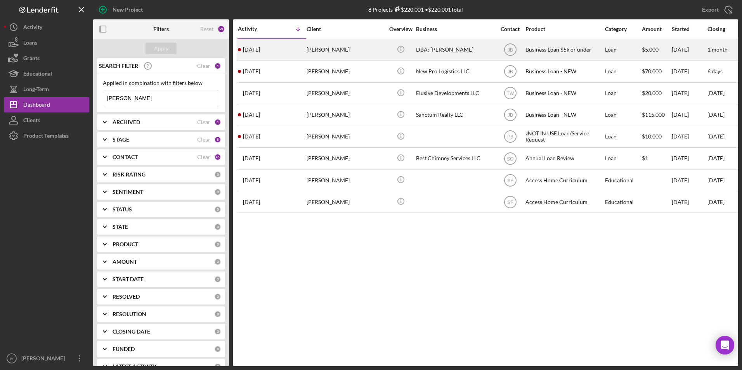
type input "[PERSON_NAME]"
click at [285, 50] on div "[DATE] [PERSON_NAME]" at bounding box center [272, 50] width 68 height 21
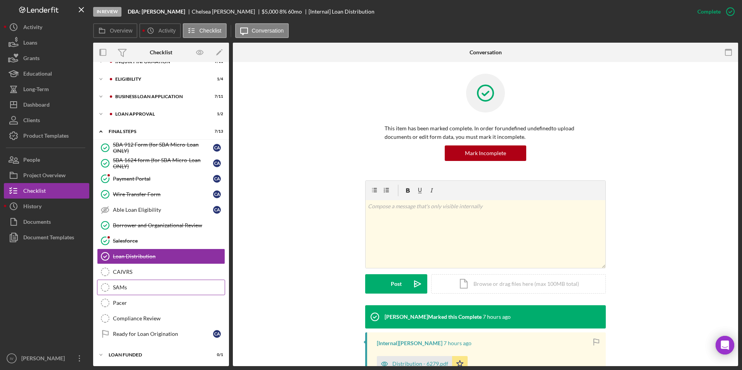
scroll to position [12, 0]
click at [148, 111] on div "Icon/Expander Loan Approval 1 / 2" at bounding box center [161, 113] width 136 height 16
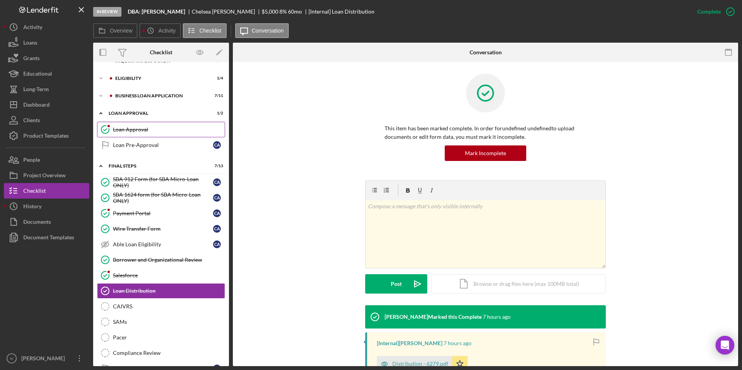
click at [149, 125] on link "Loan Approval Loan Approval" at bounding box center [161, 130] width 128 height 16
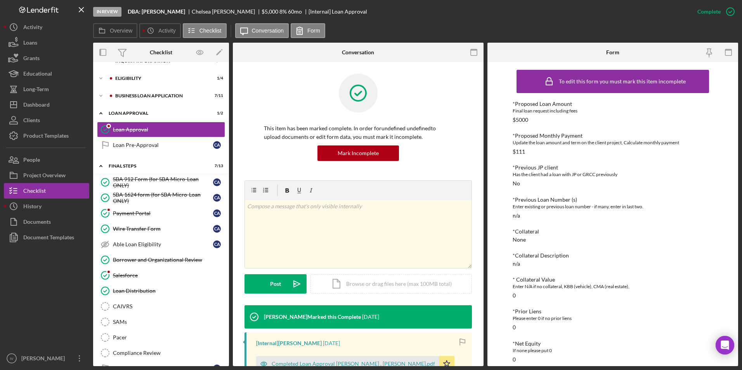
scroll to position [116, 0]
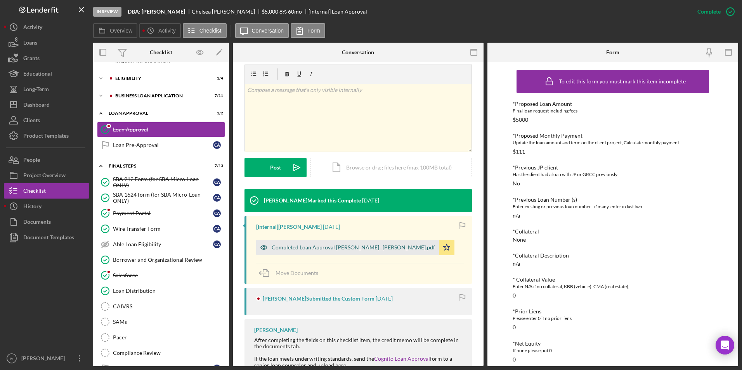
click at [348, 250] on div "Completed Loan Approval [PERSON_NAME] , [PERSON_NAME].pdf" at bounding box center [352, 247] width 163 height 6
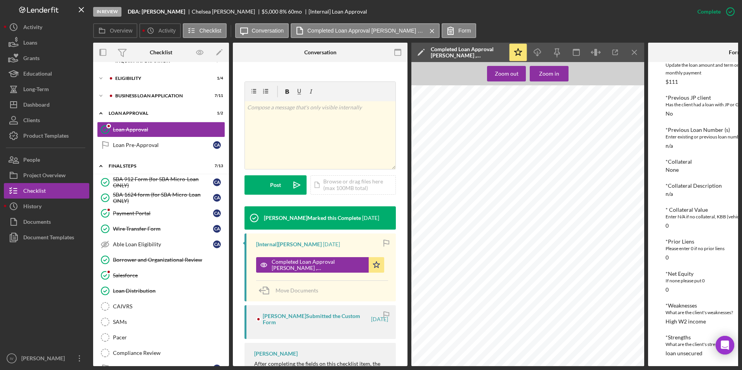
scroll to position [649, 0]
click at [44, 100] on div "Dashboard" at bounding box center [36, 105] width 26 height 17
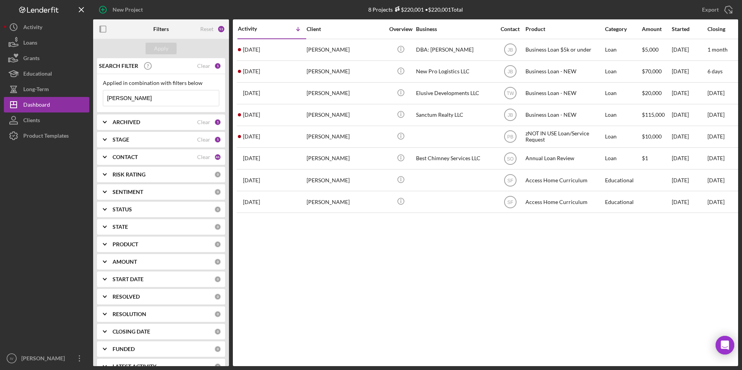
drag, startPoint x: 145, startPoint y: 101, endPoint x: 95, endPoint y: 107, distance: 49.6
click at [95, 107] on div "SEARCH FILTER Clear 1 Applied in combination with filters below [PERSON_NAME] I…" at bounding box center [161, 212] width 136 height 308
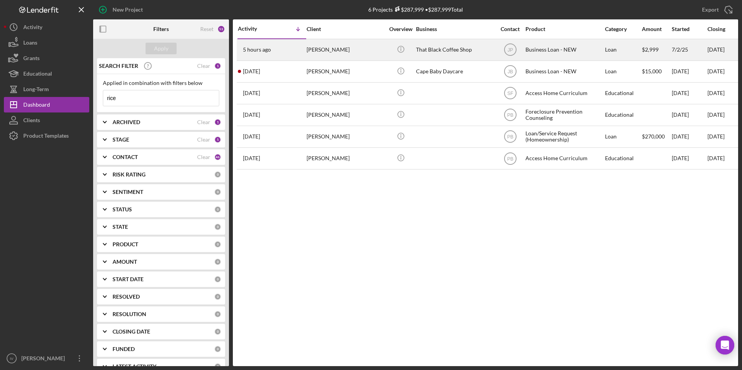
type input "rice"
click at [311, 55] on div "[PERSON_NAME]" at bounding box center [345, 50] width 78 height 21
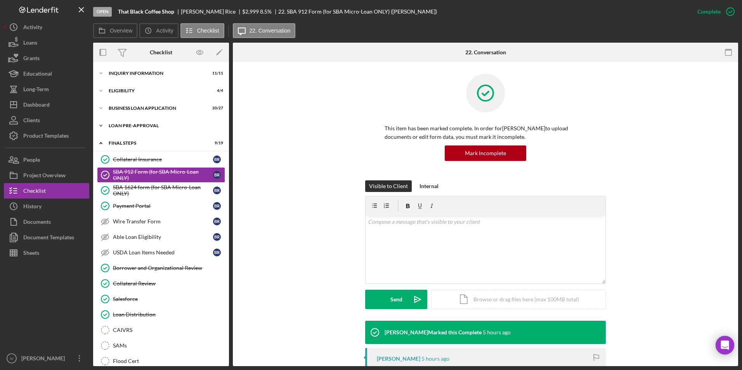
drag, startPoint x: 130, startPoint y: 123, endPoint x: 129, endPoint y: 130, distance: 7.0
click at [130, 123] on div "Icon/Expander LOAN PRE-APPROVAL 2 / 2" at bounding box center [161, 126] width 136 height 16
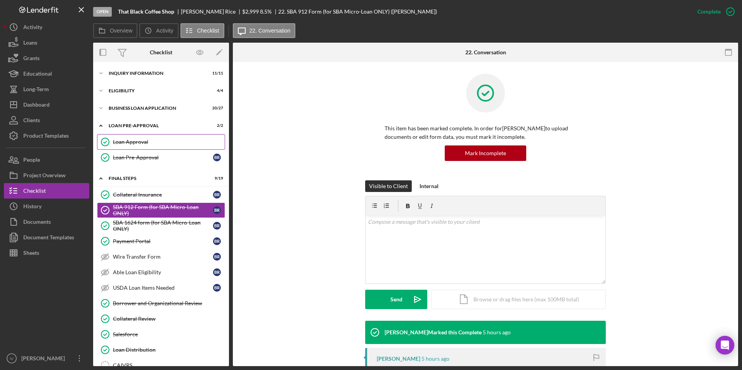
click at [132, 142] on div "Loan Approval" at bounding box center [169, 142] width 112 height 6
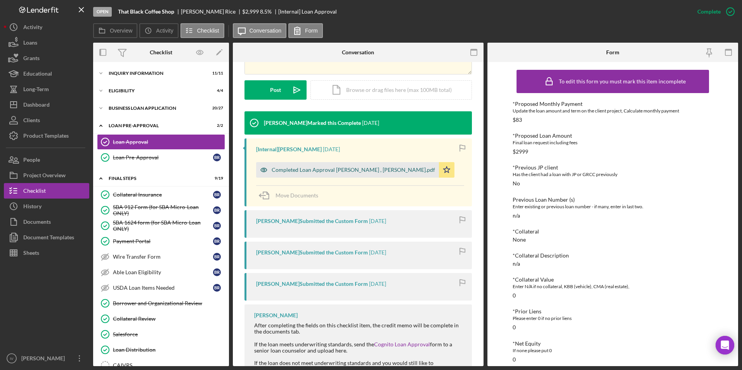
click at [328, 168] on div "Completed Loan Approval [PERSON_NAME] , [PERSON_NAME].pdf" at bounding box center [352, 170] width 163 height 6
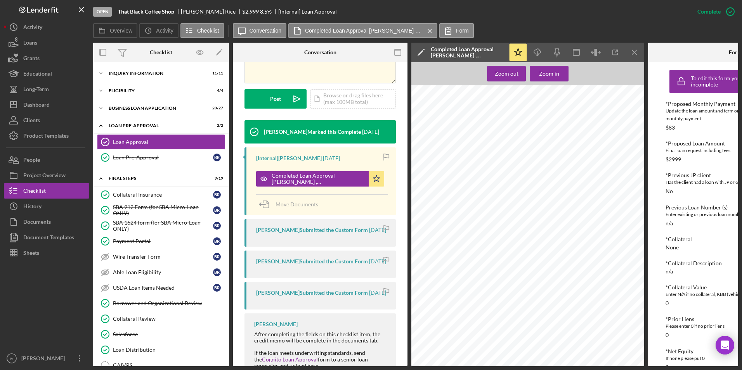
scroll to position [416, 0]
